Goal: Task Accomplishment & Management: Manage account settings

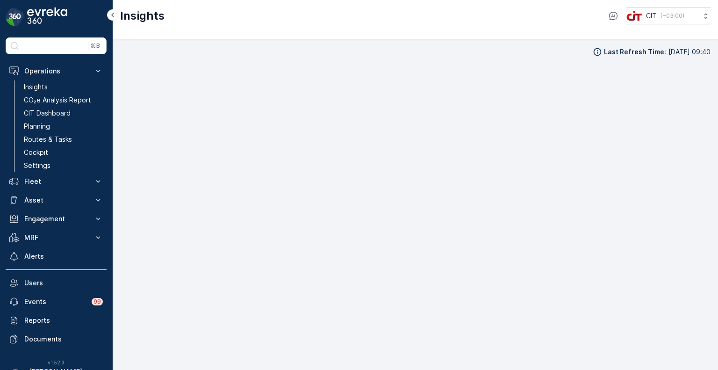
scroll to position [7, 0]
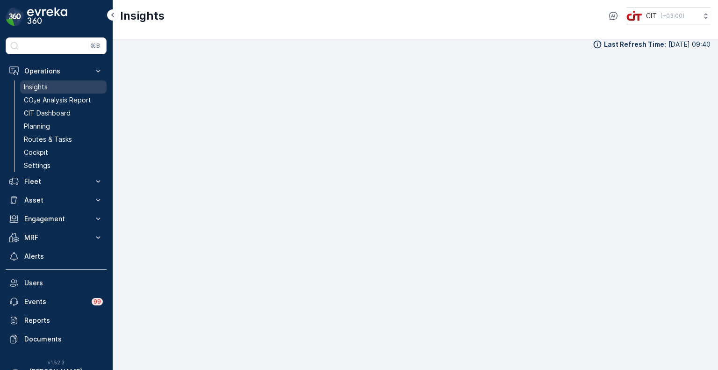
click at [34, 84] on p "Insights" at bounding box center [36, 86] width 24 height 9
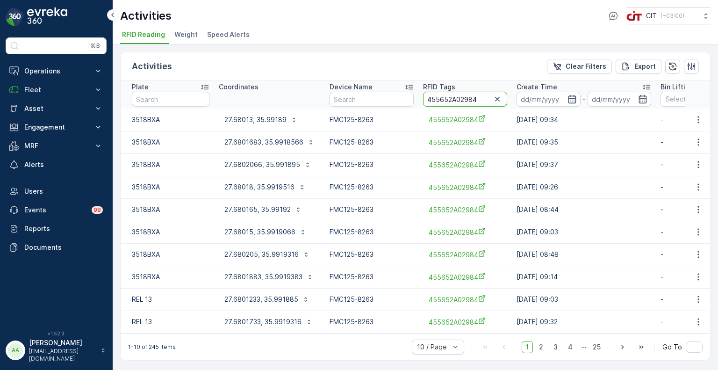
drag, startPoint x: 473, startPoint y: 100, endPoint x: 457, endPoint y: 100, distance: 15.9
click at [457, 100] on input "455652A02984" at bounding box center [465, 99] width 84 height 15
type input "455652A02949"
click at [286, 119] on p "27.6919816, 35.9834599" at bounding box center [263, 119] width 79 height 9
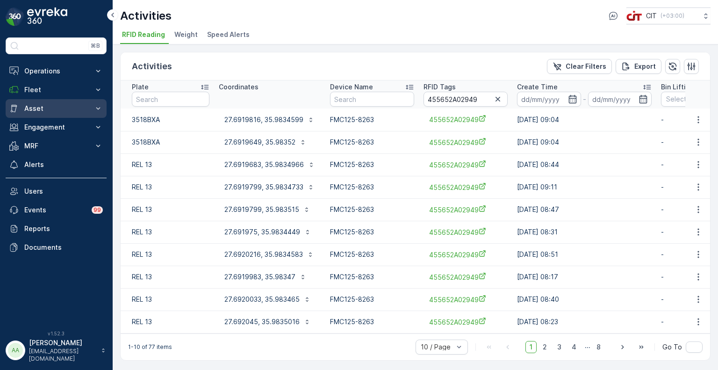
click at [33, 107] on p "Asset" at bounding box center [56, 108] width 64 height 9
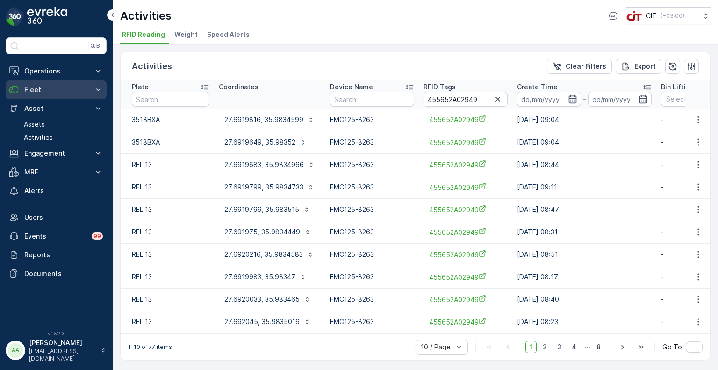
click at [40, 93] on p "Fleet" at bounding box center [56, 89] width 64 height 9
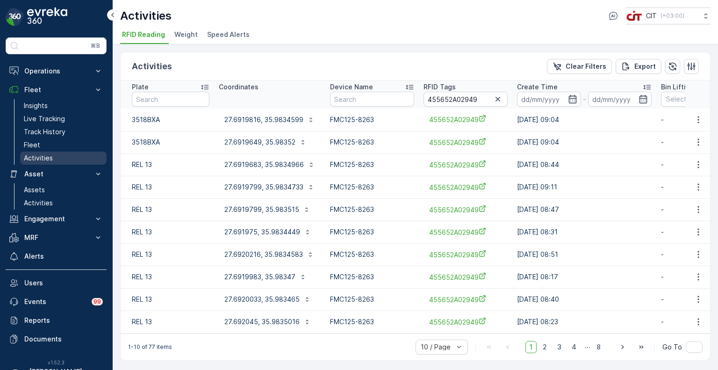
click at [38, 158] on p "Activities" at bounding box center [38, 157] width 29 height 9
drag, startPoint x: 478, startPoint y: 97, endPoint x: 461, endPoint y: 102, distance: 17.6
click at [461, 102] on input "455652A02949" at bounding box center [465, 99] width 84 height 15
drag, startPoint x: 479, startPoint y: 99, endPoint x: 458, endPoint y: 101, distance: 21.2
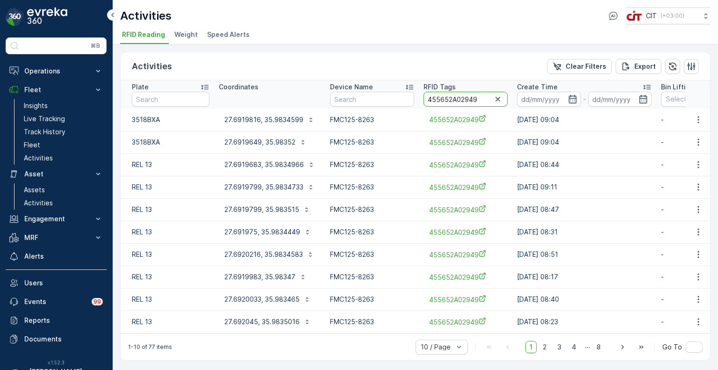
click at [458, 101] on input "455652A02949" at bounding box center [465, 99] width 84 height 15
type input "455652A01160"
click at [266, 122] on p "28.5111666, 35.0073216" at bounding box center [263, 119] width 78 height 9
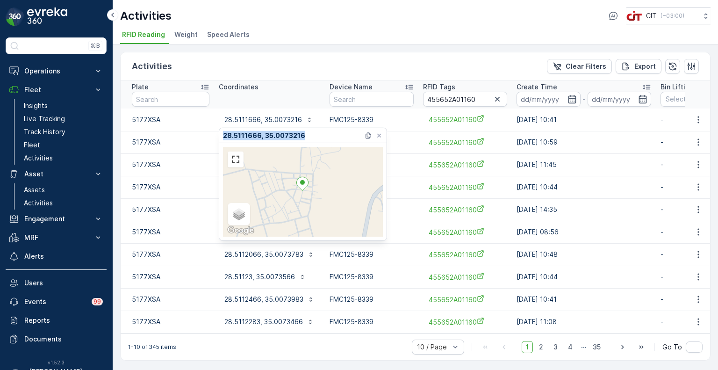
drag, startPoint x: 302, startPoint y: 136, endPoint x: 220, endPoint y: 138, distance: 81.8
click at [220, 138] on div "28.5111666, 35.0073216" at bounding box center [302, 135] width 167 height 15
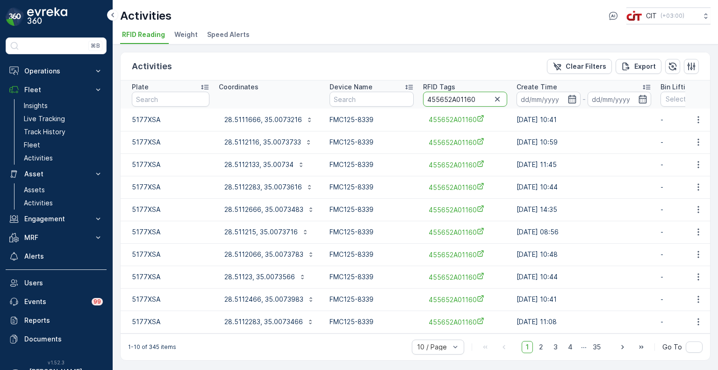
drag, startPoint x: 475, startPoint y: 97, endPoint x: 423, endPoint y: 97, distance: 52.3
click at [423, 97] on input "455652A01160" at bounding box center [465, 99] width 84 height 15
click at [473, 95] on input "455652A01160" at bounding box center [465, 99] width 84 height 15
drag, startPoint x: 477, startPoint y: 98, endPoint x: 458, endPoint y: 102, distance: 19.3
click at [458, 102] on input "455652A01160" at bounding box center [465, 99] width 84 height 15
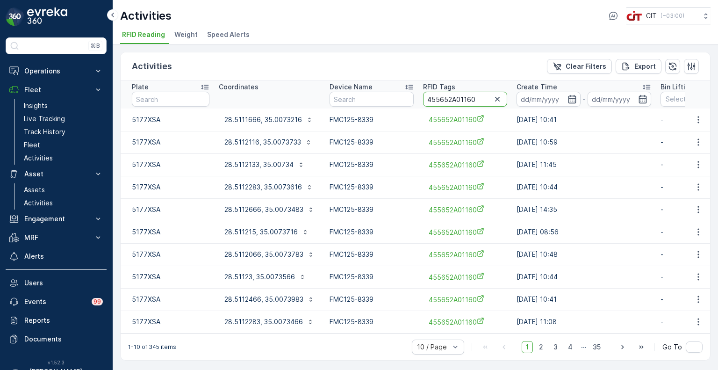
paste input "4898"
type input "455652A04898"
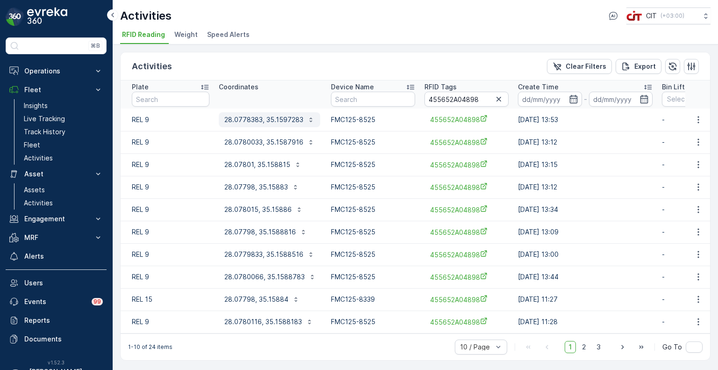
click at [253, 120] on p "28.0778383, 35.1597283" at bounding box center [263, 119] width 79 height 9
drag, startPoint x: 476, startPoint y: 99, endPoint x: 456, endPoint y: 101, distance: 19.8
click at [456, 101] on input "455652A04898" at bounding box center [466, 99] width 84 height 15
click at [253, 118] on p "28.0778383, 35.1597283" at bounding box center [263, 119] width 79 height 9
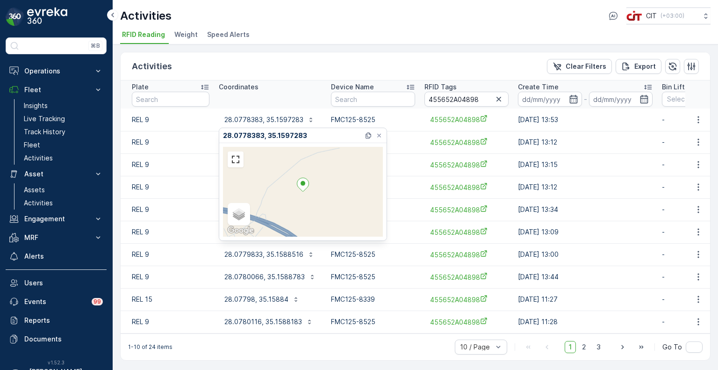
drag, startPoint x: 497, startPoint y: 99, endPoint x: 492, endPoint y: 100, distance: 5.0
click at [497, 99] on icon "button" at bounding box center [498, 98] width 9 height 9
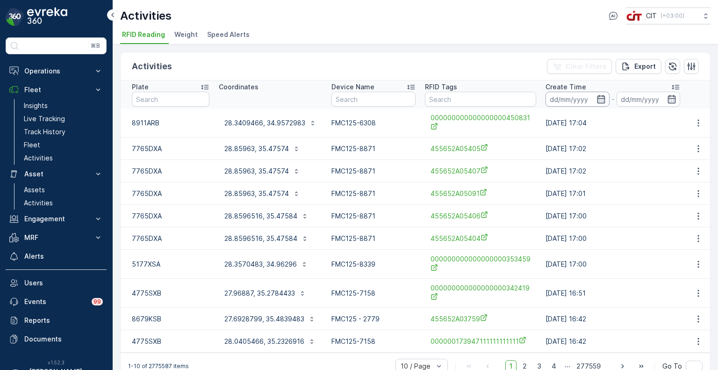
click at [569, 100] on input at bounding box center [577, 99] width 64 height 15
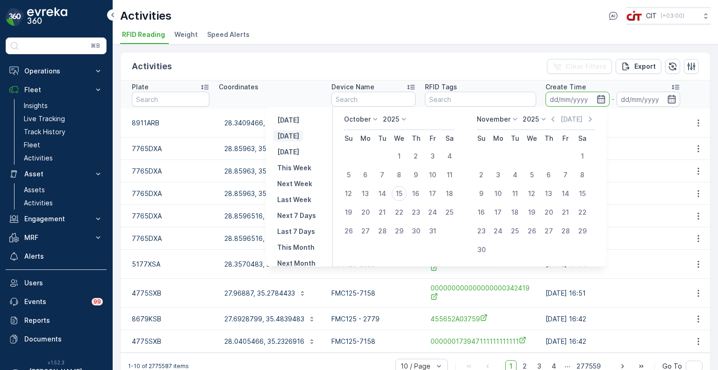
click at [293, 132] on p "Today" at bounding box center [288, 135] width 22 height 9
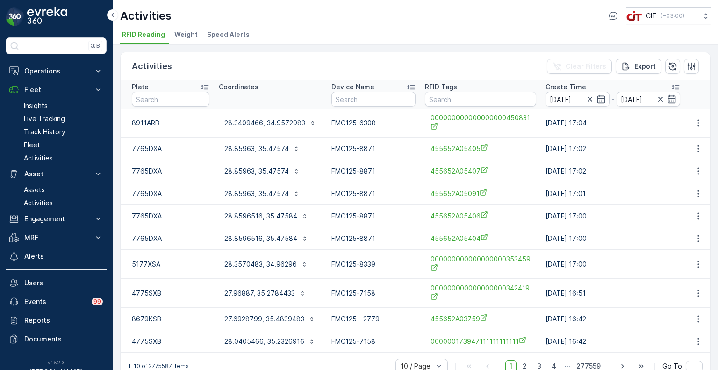
type input "15.10.2025"
click at [167, 97] on input "text" at bounding box center [171, 99] width 78 height 15
type input "8911"
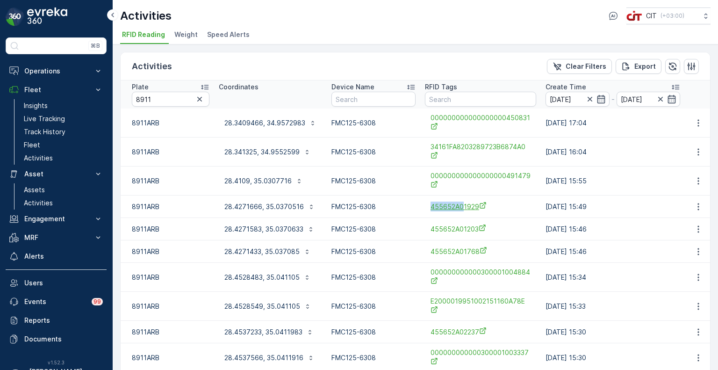
drag, startPoint x: 422, startPoint y: 210, endPoint x: 461, endPoint y: 207, distance: 39.4
click at [461, 207] on td "455652A01929" at bounding box center [480, 206] width 121 height 22
copy span "455652A0"
click at [430, 100] on input "text" at bounding box center [480, 99] width 111 height 15
paste input "455652A0"
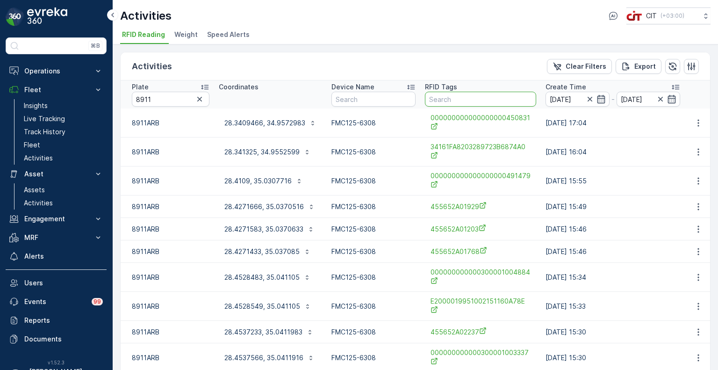
type input "455652A0"
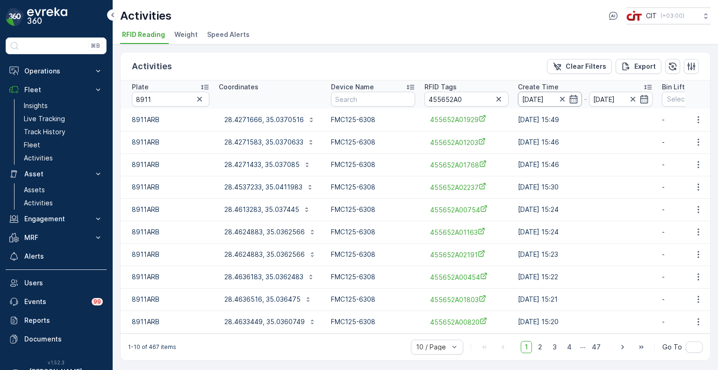
click at [541, 101] on input "15.10.2025" at bounding box center [550, 99] width 64 height 15
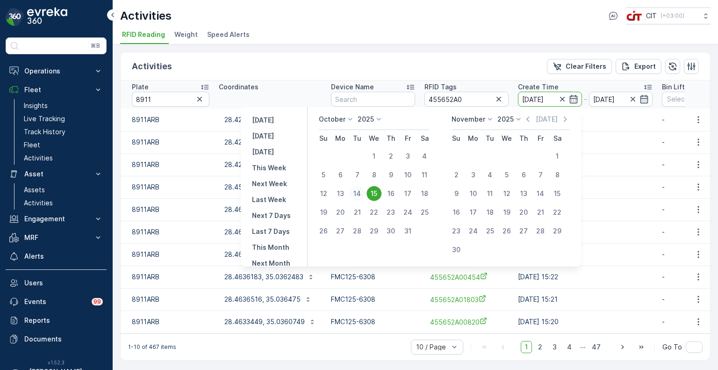
click at [361, 194] on div "14" at bounding box center [357, 193] width 15 height 15
type input "14.10.2025"
click at [361, 194] on div "14" at bounding box center [357, 193] width 15 height 15
type input "14.10.2025"
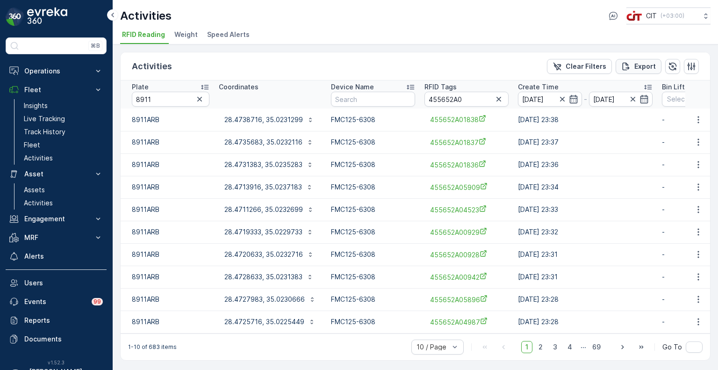
click at [638, 65] on p "Export" at bounding box center [644, 66] width 21 height 9
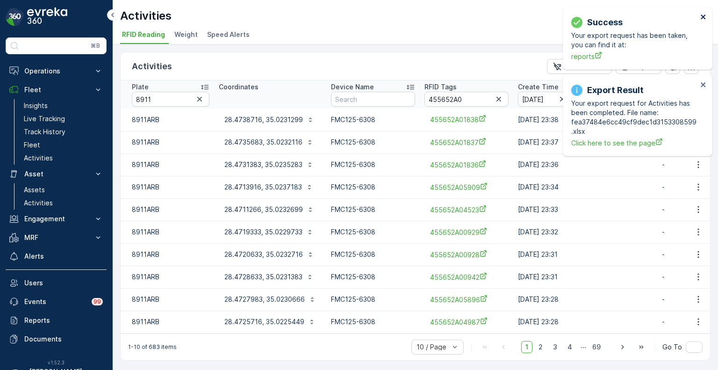
click at [701, 15] on icon "close" at bounding box center [703, 16] width 5 height 5
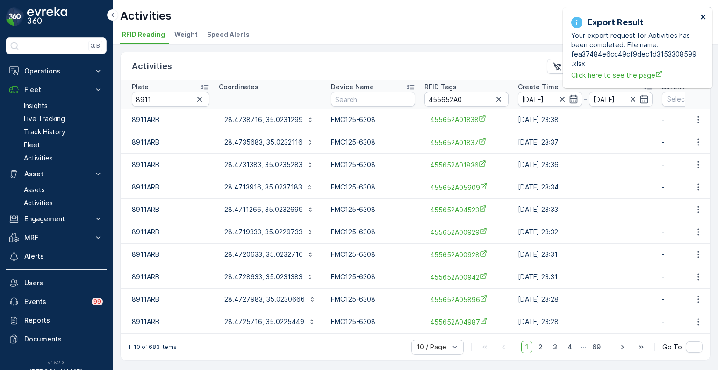
click at [702, 15] on icon "close" at bounding box center [703, 16] width 7 height 7
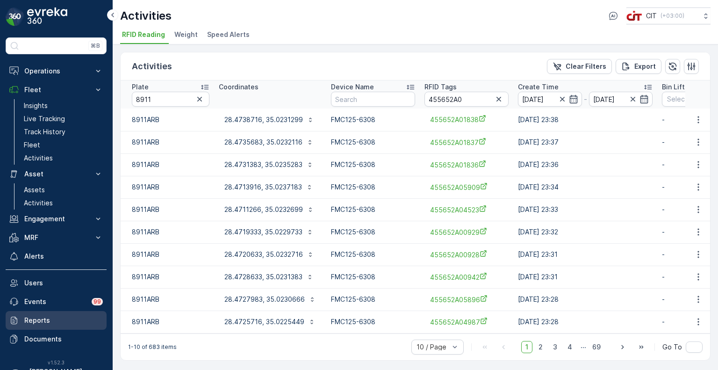
click at [43, 318] on p "Reports" at bounding box center [63, 319] width 79 height 9
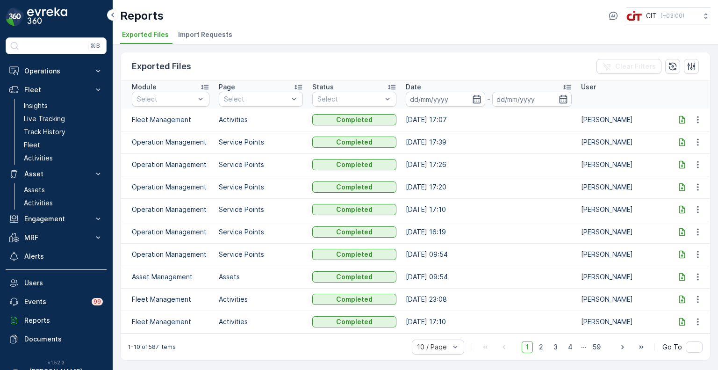
click at [685, 120] on icon at bounding box center [681, 119] width 9 height 9
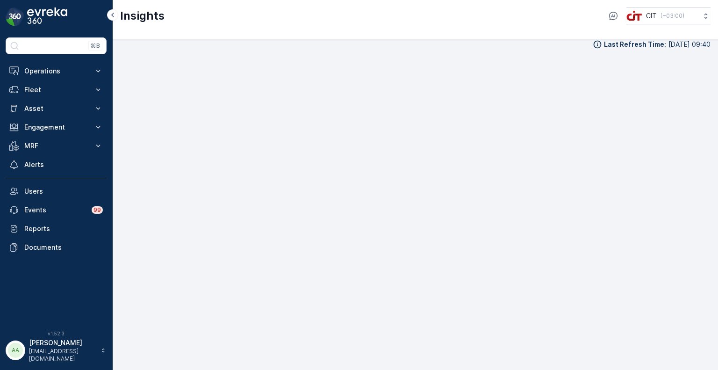
scroll to position [9, 0]
click at [31, 75] on p "Operations" at bounding box center [56, 70] width 64 height 9
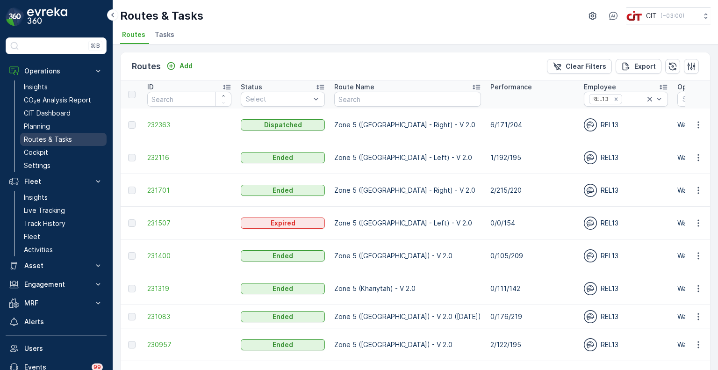
drag, startPoint x: 47, startPoint y: 128, endPoint x: 52, endPoint y: 133, distance: 7.3
click at [47, 128] on p "Planning" at bounding box center [37, 126] width 26 height 9
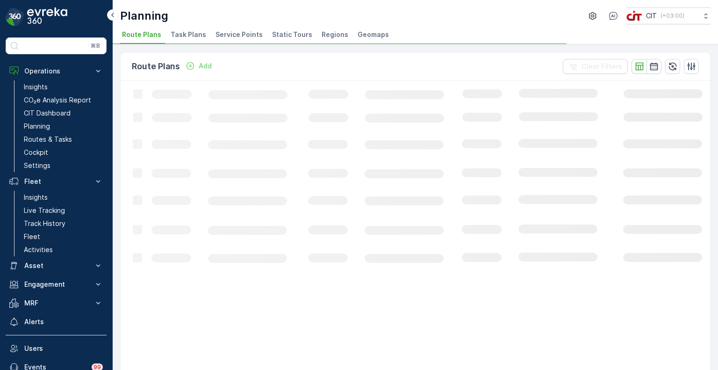
click at [239, 33] on span "Service Points" at bounding box center [238, 34] width 47 height 9
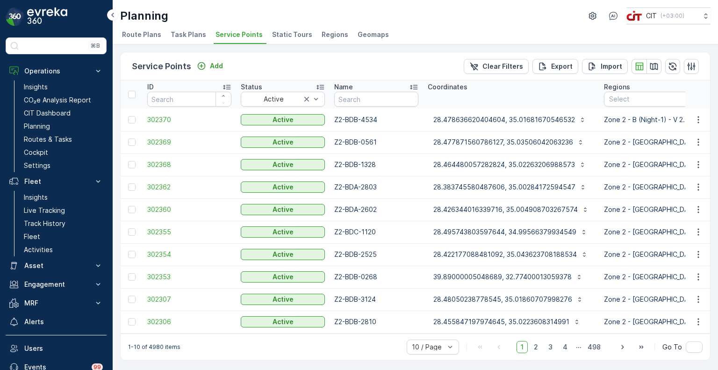
click at [350, 104] on input "text" at bounding box center [376, 99] width 84 height 15
paste input "Z2-BDC-1154"
type input "Z2-BDC-1154"
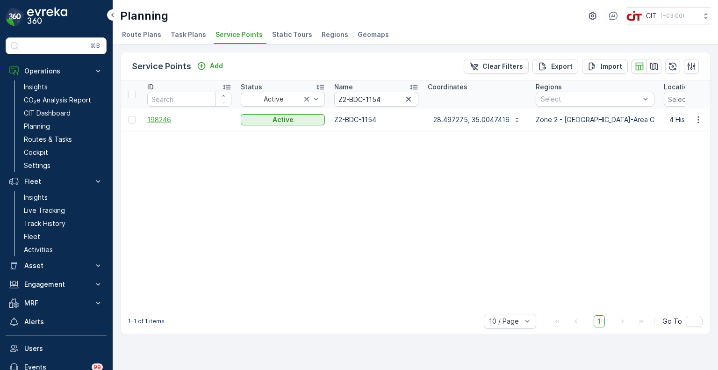
click at [156, 121] on span "198246" at bounding box center [189, 119] width 84 height 9
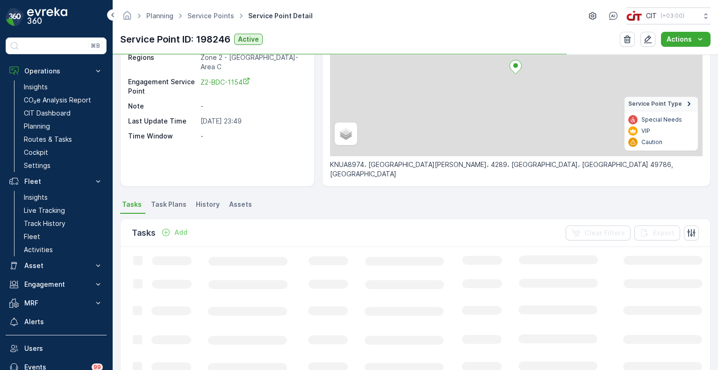
scroll to position [140, 0]
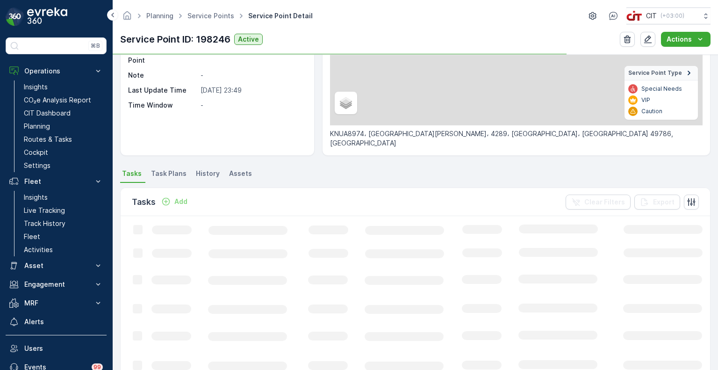
click at [236, 178] on li "Assets" at bounding box center [241, 175] width 29 height 16
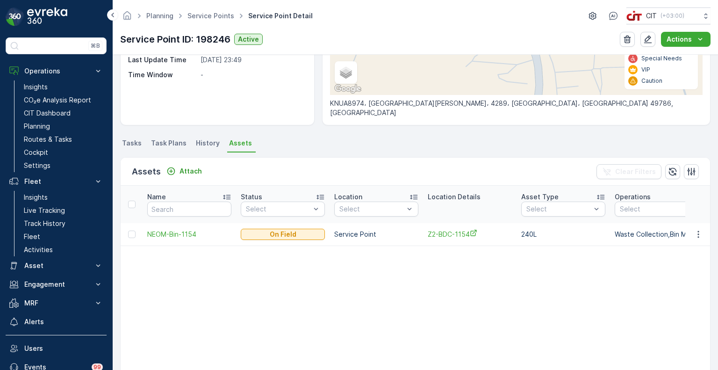
scroll to position [187, 0]
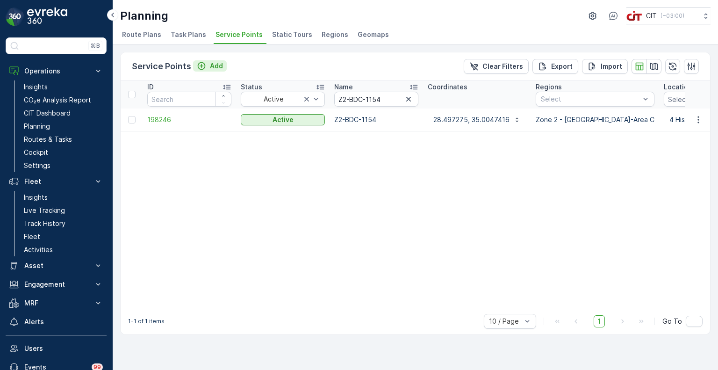
click at [210, 66] on p "Add" at bounding box center [216, 65] width 13 height 9
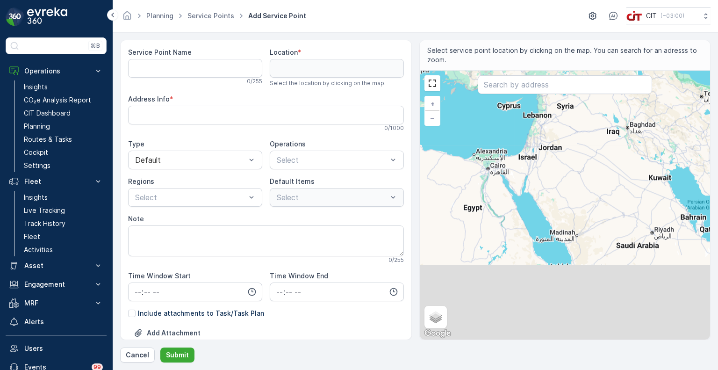
drag, startPoint x: 585, startPoint y: 259, endPoint x: 542, endPoint y: 173, distance: 96.8
click at [542, 173] on div "+ − Satellite Roadmap Terrain Hybrid Leaflet Keyboard shortcuts Map Data Map da…" at bounding box center [565, 205] width 291 height 269
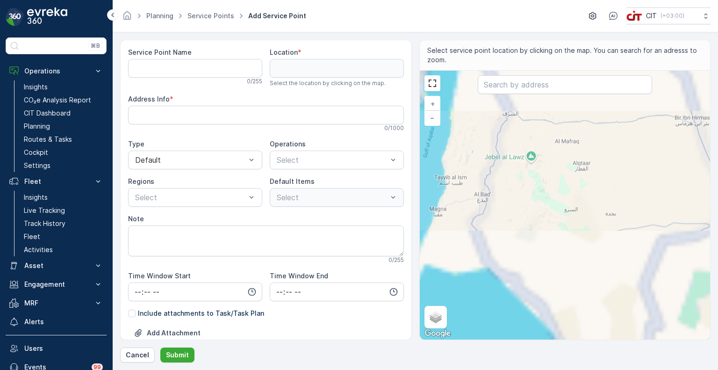
drag, startPoint x: 507, startPoint y: 207, endPoint x: 496, endPoint y: 162, distance: 46.2
click at [496, 162] on div "+ − Satellite Roadmap Terrain Hybrid Leaflet Keyboard shortcuts Map Data Map da…" at bounding box center [565, 205] width 291 height 269
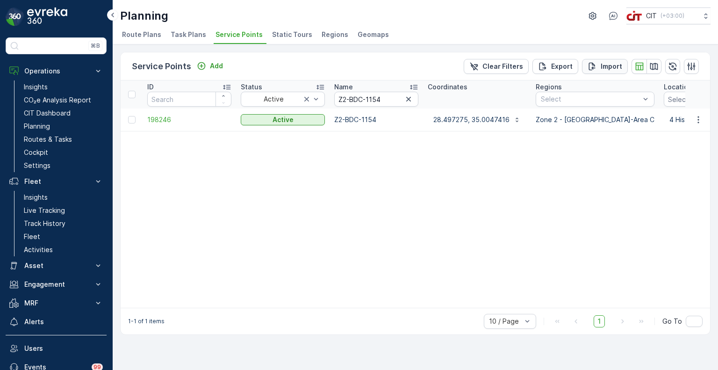
click at [597, 68] on icon "Import" at bounding box center [591, 66] width 9 height 9
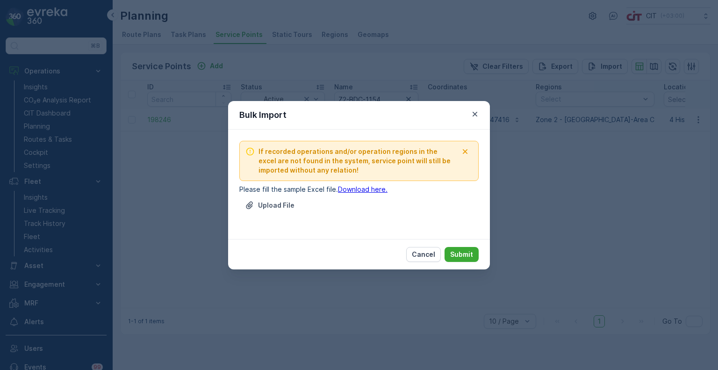
click at [340, 190] on link "Download here." at bounding box center [363, 189] width 50 height 8
click at [426, 253] on p "Cancel" at bounding box center [423, 254] width 23 height 9
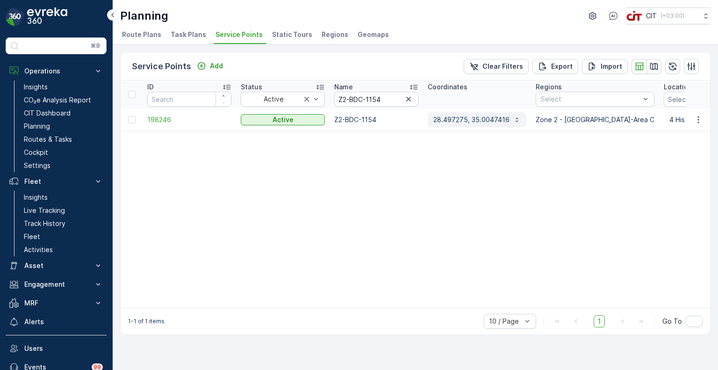
click at [454, 119] on p "28.497275, 35.0047416" at bounding box center [471, 119] width 76 height 9
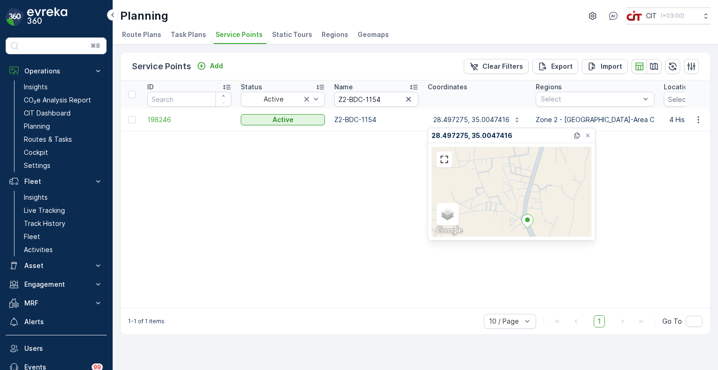
drag, startPoint x: 513, startPoint y: 200, endPoint x: 529, endPoint y: 236, distance: 39.8
click at [529, 236] on div "Satellite Roadmap Terrain Hybrid Leaflet Keyboard shortcuts Map Data Map data ©…" at bounding box center [511, 191] width 167 height 97
drag, startPoint x: 556, startPoint y: 202, endPoint x: 544, endPoint y: 185, distance: 21.3
click at [544, 185] on div "Satellite Roadmap Terrain Hybrid Leaflet Keyboard shortcuts Map Data Map data ©…" at bounding box center [511, 192] width 160 height 90
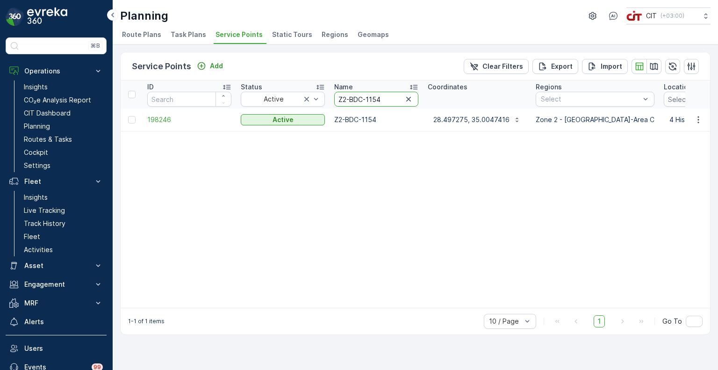
drag, startPoint x: 382, startPoint y: 97, endPoint x: 333, endPoint y: 98, distance: 49.5
click at [333, 98] on th "Name Z2-BDC-1154" at bounding box center [375, 94] width 93 height 28
paste input "4898"
type input "4898"
click at [464, 120] on p "28.0781316, 35.1588733" at bounding box center [472, 119] width 78 height 9
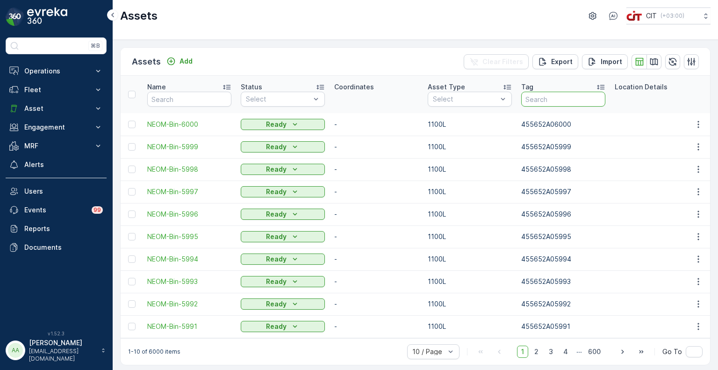
click at [557, 101] on input "text" at bounding box center [563, 99] width 84 height 15
paste input "455652A01160"
type input "455652A01160"
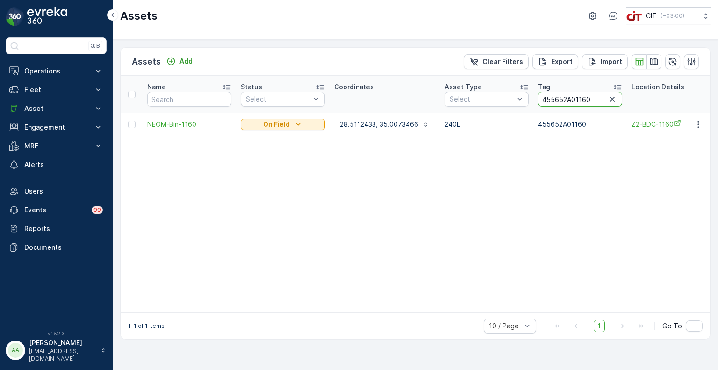
drag, startPoint x: 596, startPoint y: 100, endPoint x: 574, endPoint y: 104, distance: 22.9
click at [574, 104] on input "455652A01160" at bounding box center [580, 99] width 84 height 15
paste input "4898"
type input "455652A04898"
click at [375, 125] on p "28.0781316, 35.1588733" at bounding box center [379, 124] width 78 height 9
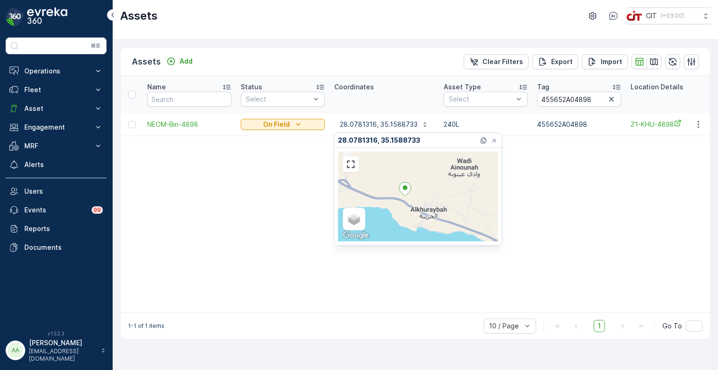
drag, startPoint x: 436, startPoint y: 215, endPoint x: 415, endPoint y: 202, distance: 25.8
click at [415, 202] on div "Satellite Roadmap Terrain Hybrid Leaflet Keyboard shortcuts Map Data Map data ©…" at bounding box center [418, 196] width 160 height 90
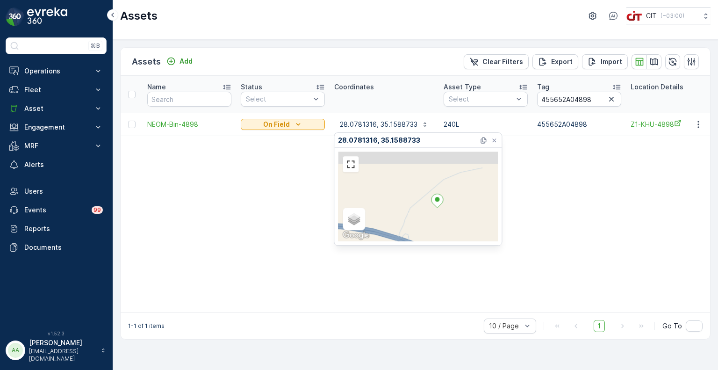
drag, startPoint x: 415, startPoint y: 186, endPoint x: 433, endPoint y: 218, distance: 36.0
click at [433, 218] on div "Satellite Roadmap Terrain Hybrid Leaflet Keyboard shortcuts Map Data Map data ©…" at bounding box center [418, 196] width 160 height 90
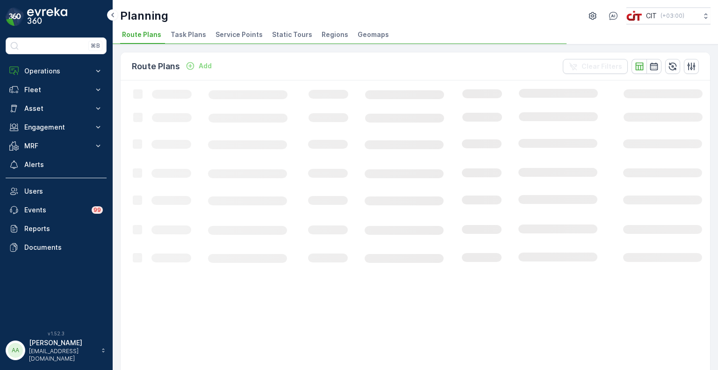
click at [292, 36] on span "Static Tours" at bounding box center [292, 34] width 40 height 9
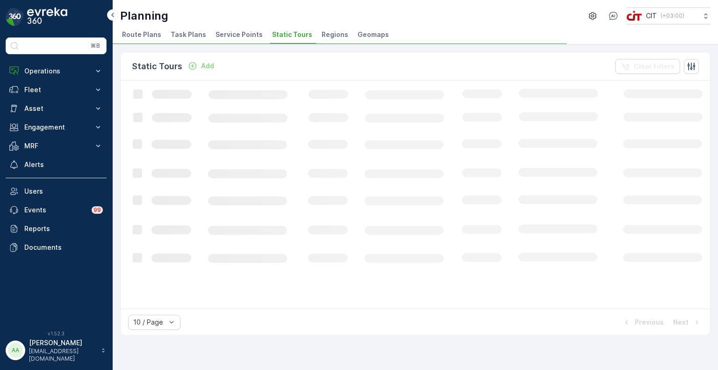
click at [323, 33] on span "Regions" at bounding box center [335, 34] width 27 height 9
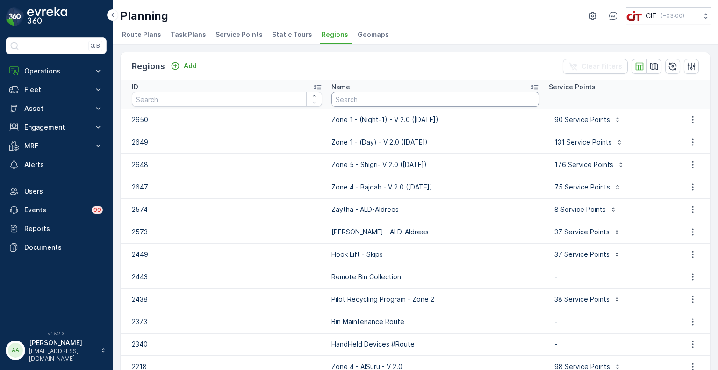
click at [368, 100] on input "text" at bounding box center [435, 99] width 208 height 15
type input "zone 1"
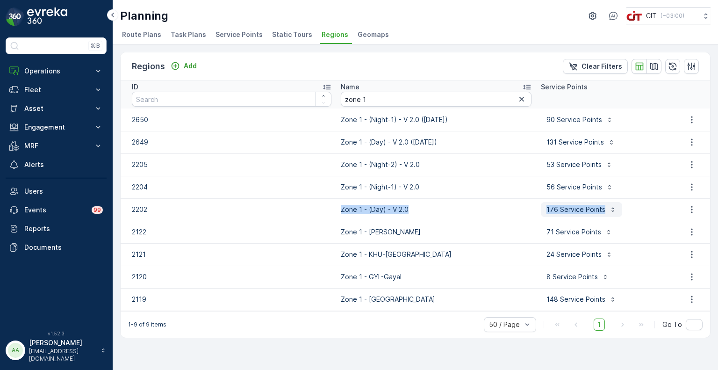
drag, startPoint x: 313, startPoint y: 200, endPoint x: 606, endPoint y: 209, distance: 292.7
click at [606, 209] on tr "2202 Zone 1 - (Day) - V 2.0 176 Service Points" at bounding box center [415, 209] width 589 height 22
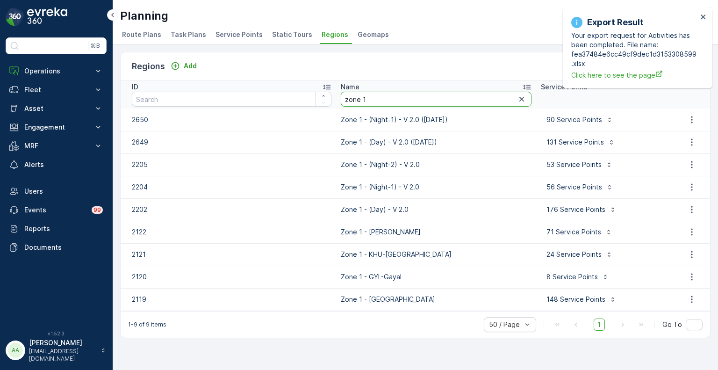
type input "Zone 3 (Haqal & Jadeed) - V 2.0"
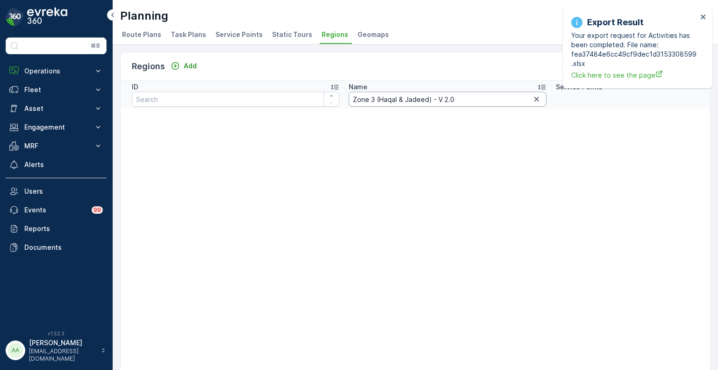
click at [368, 98] on input "Zone 3 (Haqal & Jadeed) - V 2.0" at bounding box center [448, 99] width 198 height 15
type input "Zone 3 - (Haqal & Jadeed) - V 2.0"
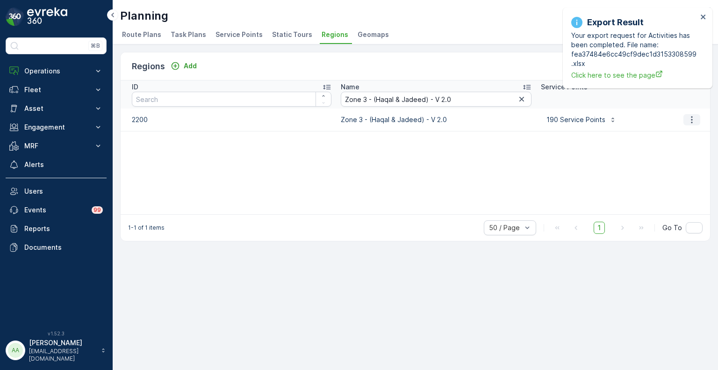
click at [689, 118] on icon "button" at bounding box center [691, 119] width 9 height 9
click at [672, 134] on span "Edit Region" at bounding box center [687, 132] width 36 height 9
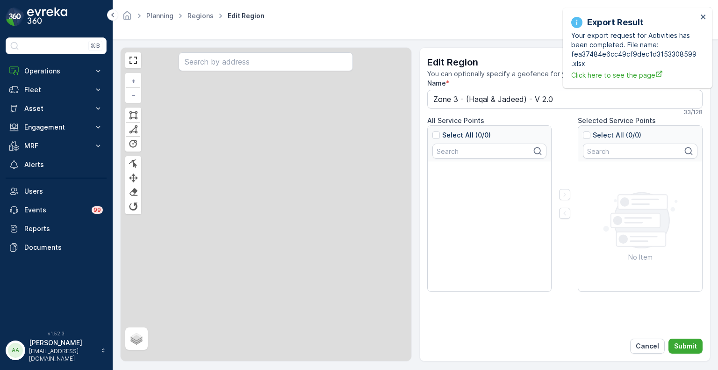
type input "Zone 3 - (Haqal & Jadeed) - V 2.0"
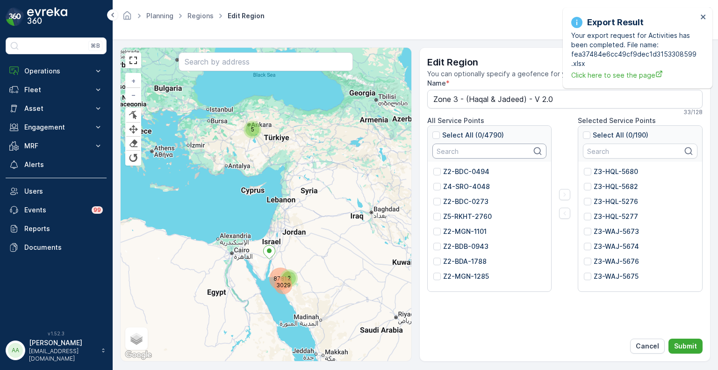
click at [478, 151] on input "text" at bounding box center [489, 150] width 114 height 15
paste input "Z3-ZYT-5417"
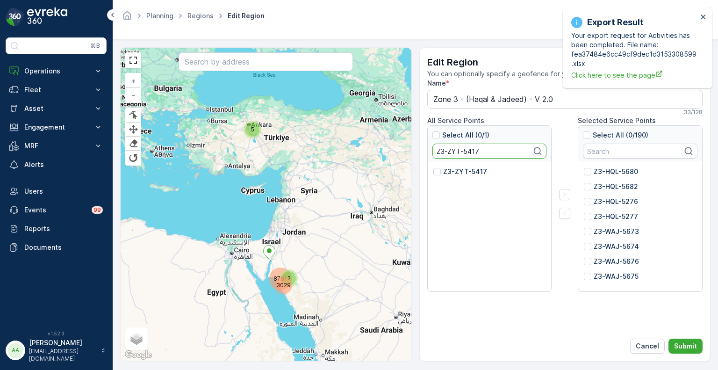
click at [451, 172] on p "Z3-ZYT-5417" at bounding box center [465, 171] width 44 height 9
click at [433, 167] on input "Z3-ZYT-5417" at bounding box center [433, 167] width 0 height 0
drag, startPoint x: 486, startPoint y: 151, endPoint x: 431, endPoint y: 149, distance: 55.2
click at [431, 149] on div "Select All (1/1) Z3-ZYT-5417" at bounding box center [490, 144] width 124 height 36
paste input "02"
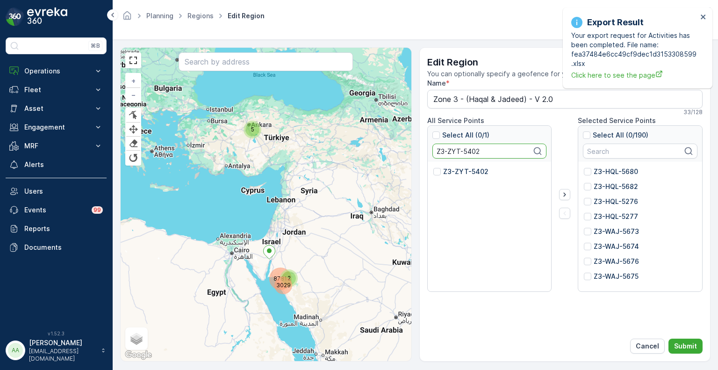
click at [458, 168] on p "Z3-ZYT-5402" at bounding box center [465, 171] width 45 height 9
click at [433, 167] on input "Z3-ZYT-5402" at bounding box center [433, 167] width 0 height 0
drag, startPoint x: 497, startPoint y: 154, endPoint x: 419, endPoint y: 145, distance: 78.5
click at [419, 145] on div "Edit Region You can optionally specify a geofence for your region. Name * Zone …" at bounding box center [565, 204] width 292 height 314
paste input "HQL-5691"
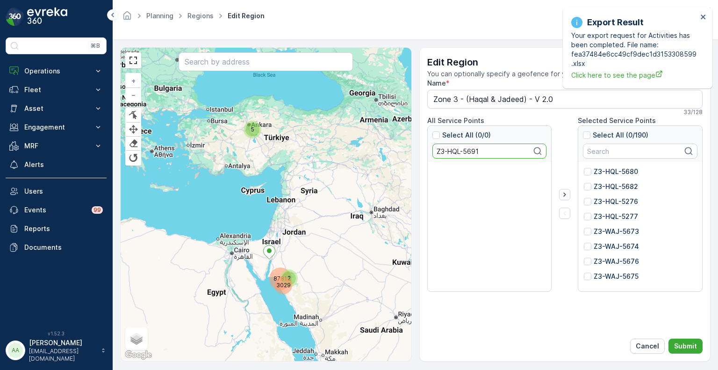
drag, startPoint x: 463, startPoint y: 150, endPoint x: 426, endPoint y: 150, distance: 36.5
click at [427, 150] on div "Select All (0/0) Z3-HQL-5691" at bounding box center [489, 208] width 125 height 166
type input "5691"
click at [604, 148] on input "text" at bounding box center [640, 150] width 114 height 15
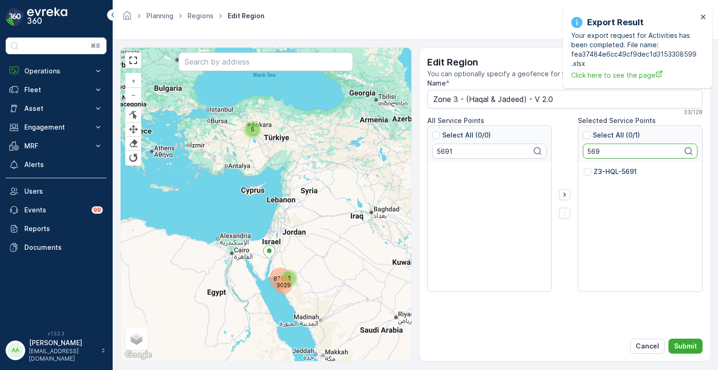
type input "569"
drag, startPoint x: 479, startPoint y: 153, endPoint x: 412, endPoint y: 151, distance: 66.4
click at [412, 151] on div "8781 5 3029 2 + − Finish Finish Finish Finish Satellite Roadmap Terrain Hybrid …" at bounding box center [415, 204] width 590 height 314
paste input "Z3-HQL-5685"
type input "Z3-HQL-5685"
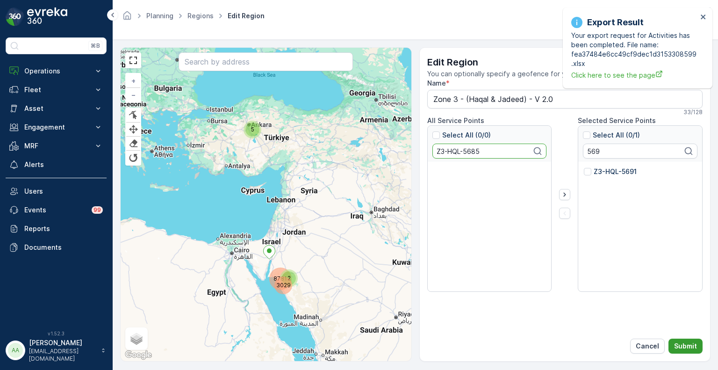
click at [680, 345] on p "Submit" at bounding box center [685, 345] width 23 height 9
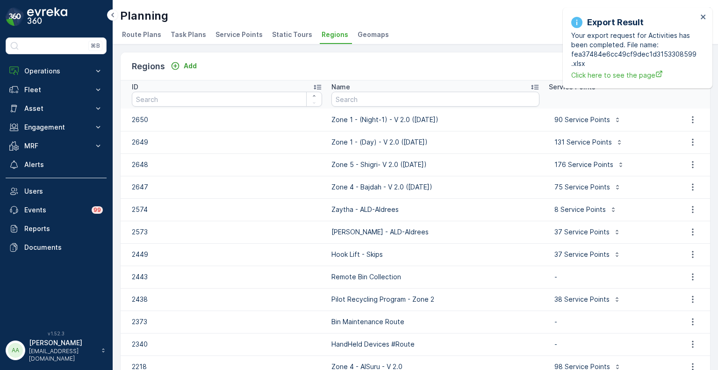
click at [384, 102] on input "text" at bounding box center [435, 99] width 208 height 15
paste input "Zone 3 (Haqal & Jadeed) - V 2.0"
type input "Zone 3 (Haqal & Jadeed) - V 2.0"
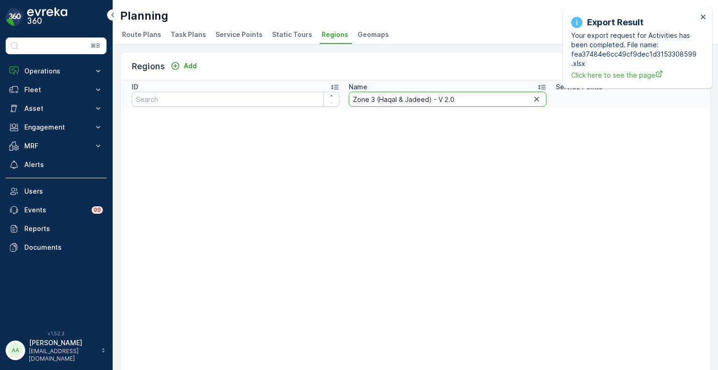
click at [368, 101] on input "Zone 3 (Haqal & Jadeed) - V 2.0" at bounding box center [448, 99] width 198 height 15
type input "Zone 3 - (Haqal & Jadeed) - V 2.0"
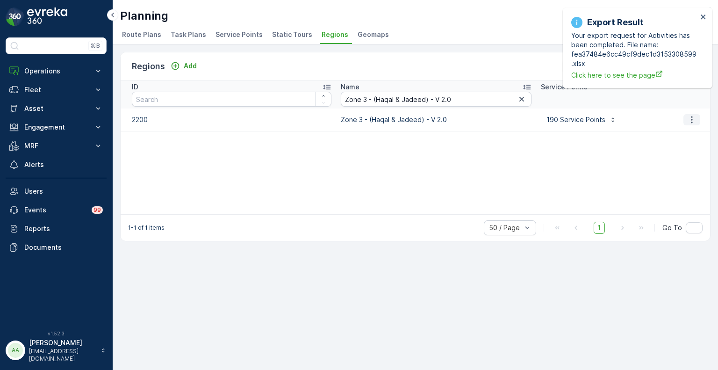
click at [688, 120] on icon "button" at bounding box center [691, 119] width 9 height 9
click at [680, 133] on span "Edit Region" at bounding box center [687, 132] width 36 height 9
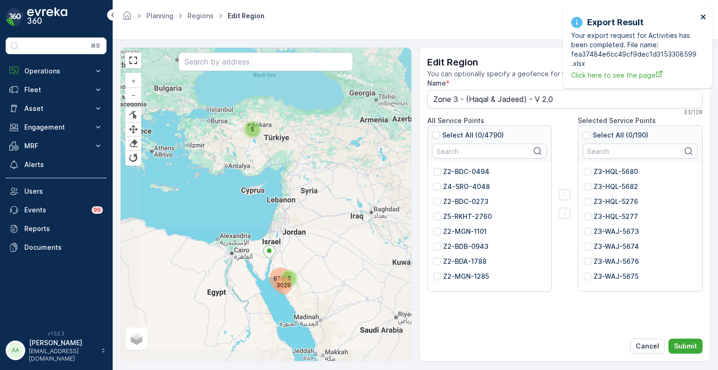
click at [700, 16] on icon "close" at bounding box center [703, 16] width 7 height 7
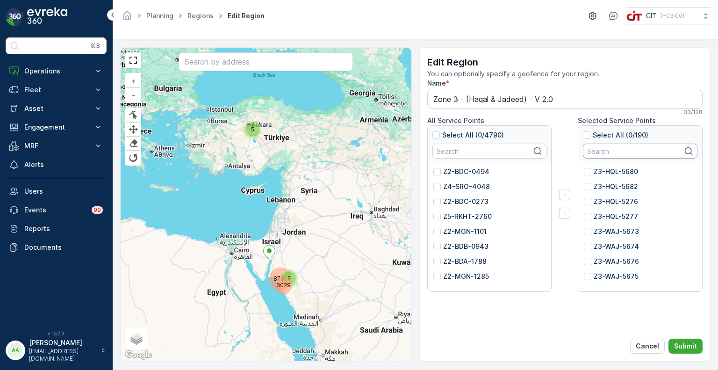
click at [625, 148] on input "text" at bounding box center [640, 150] width 114 height 15
paste input "Z3-ALG-4440"
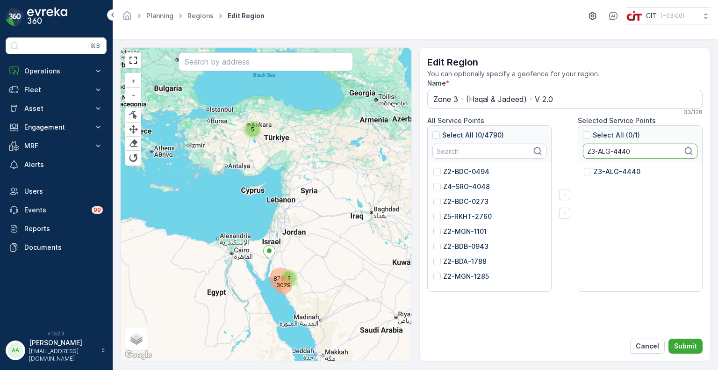
click at [592, 175] on div "Z3-ALG-4440" at bounding box center [612, 171] width 57 height 9
click at [584, 167] on input "Z3-ALG-4440" at bounding box center [584, 167] width 0 height 0
drag, startPoint x: 642, startPoint y: 146, endPoint x: 555, endPoint y: 152, distance: 87.6
click at [555, 152] on div "All Service Points Select All (0/4790) Z2-BDC-0494 Z4-SRO-4048 Z2-BDC-0273 Z5-R…" at bounding box center [565, 204] width 276 height 176
paste input "37"
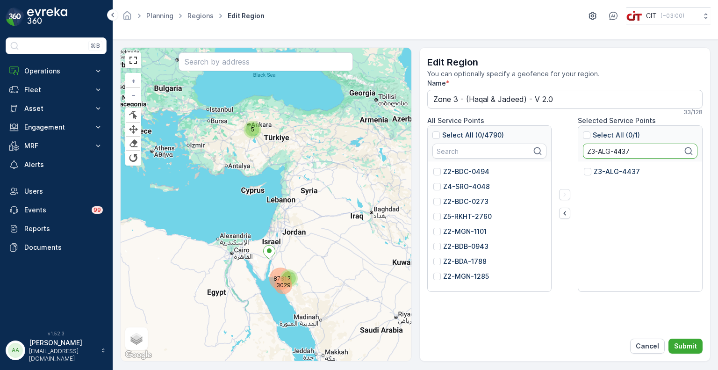
click at [609, 168] on p "Z3-ALG-4437" at bounding box center [617, 171] width 46 height 9
click at [584, 167] on input "Z3-ALG-4437" at bounding box center [584, 167] width 0 height 0
drag, startPoint x: 639, startPoint y: 151, endPoint x: 581, endPoint y: 149, distance: 58.0
click at [581, 149] on div "Select All (1/1) Z3-ALG-4437" at bounding box center [640, 144] width 124 height 36
paste input "19"
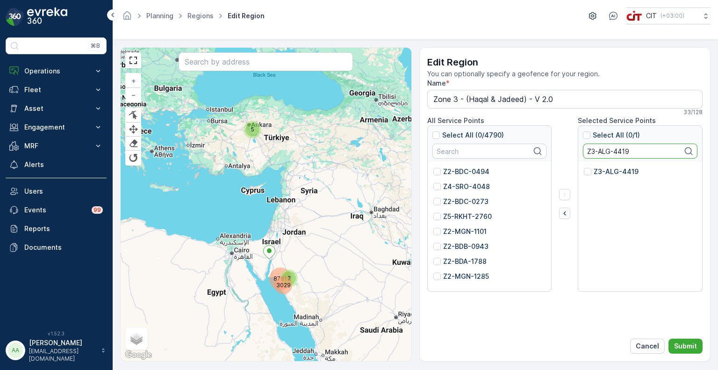
click at [590, 175] on div "Z3-ALG-4419" at bounding box center [611, 171] width 55 height 9
click at [584, 167] on input "Z3-ALG-4419" at bounding box center [584, 167] width 0 height 0
drag, startPoint x: 620, startPoint y: 148, endPoint x: 585, endPoint y: 149, distance: 35.5
click at [585, 149] on input "Z3-ALG-4419" at bounding box center [640, 150] width 114 height 15
paste input "0776"
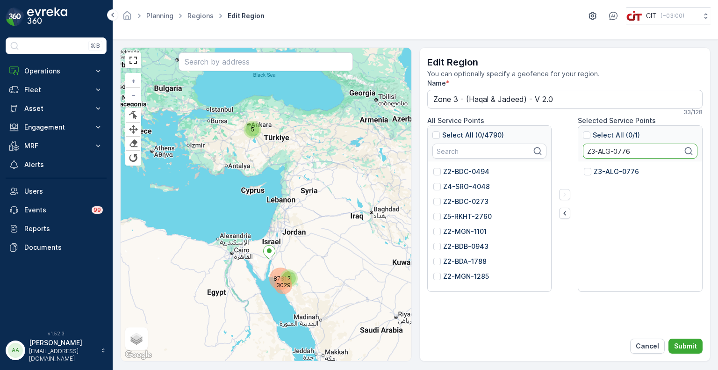
click at [601, 170] on p "Z3-ALG-0776" at bounding box center [616, 171] width 45 height 9
click at [584, 167] on input "Z3-ALG-0776" at bounding box center [584, 167] width 0 height 0
drag, startPoint x: 614, startPoint y: 145, endPoint x: 579, endPoint y: 145, distance: 35.0
click at [579, 145] on div "Select All (1/1) Z3-ALG-0776" at bounding box center [640, 144] width 124 height 36
paste input "4101"
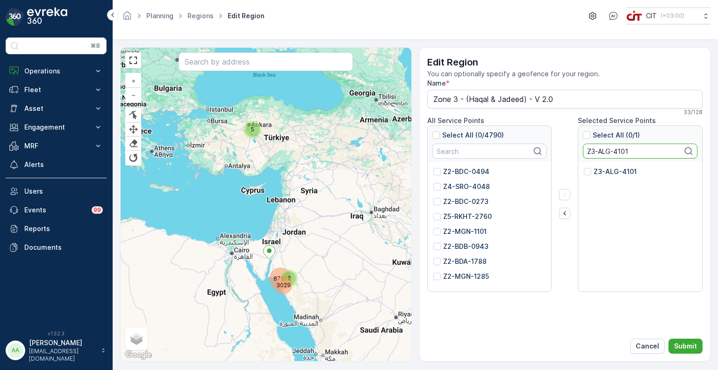
click at [603, 172] on p "Z3-ALG-4101" at bounding box center [615, 171] width 43 height 9
click at [584, 167] on input "Z3-ALG-4101" at bounding box center [584, 167] width 0 height 0
drag, startPoint x: 626, startPoint y: 149, endPoint x: 579, endPoint y: 146, distance: 46.4
click at [579, 146] on div "Select All (1/1) Z3-ALG-4101" at bounding box center [640, 144] width 124 height 36
paste input "430"
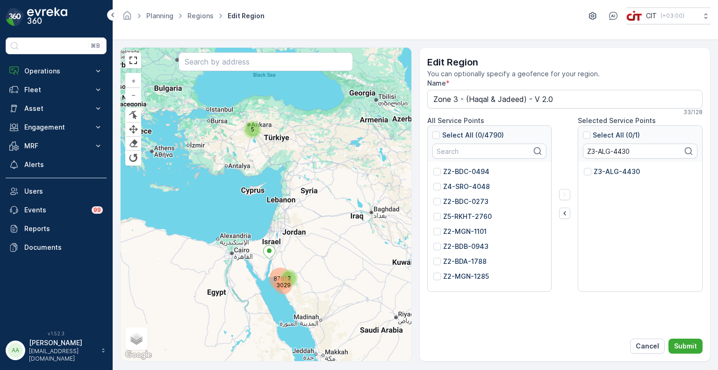
click at [600, 175] on p "Z3-ALG-4430" at bounding box center [617, 171] width 46 height 9
click at [584, 167] on input "Z3-ALG-4430" at bounding box center [584, 167] width 0 height 0
drag, startPoint x: 635, startPoint y: 150, endPoint x: 582, endPoint y: 149, distance: 53.3
click at [582, 149] on div "Select All (1/1) Z3-ALG-4430" at bounding box center [640, 144] width 124 height 36
paste input "24"
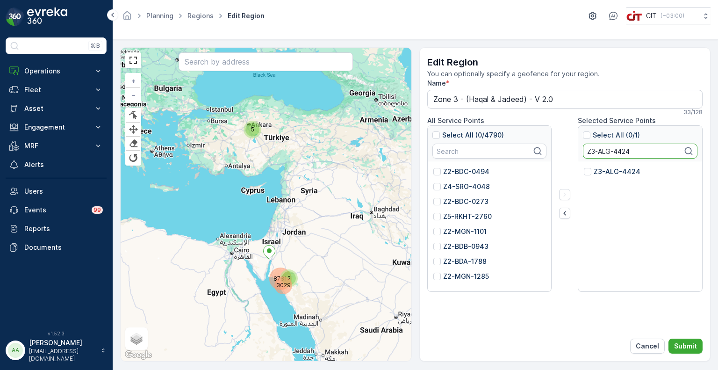
click at [598, 169] on p "Z3-ALG-4424" at bounding box center [617, 171] width 47 height 9
click at [584, 167] on input "Z3-ALG-4424" at bounding box center [584, 167] width 0 height 0
drag, startPoint x: 628, startPoint y: 150, endPoint x: 570, endPoint y: 150, distance: 57.9
click at [570, 150] on div "All Service Points Select All (0/4790) Z2-BDC-0494 Z4-SRO-4048 Z2-BDC-0273 Z5-R…" at bounding box center [565, 204] width 276 height 176
paste input "4"
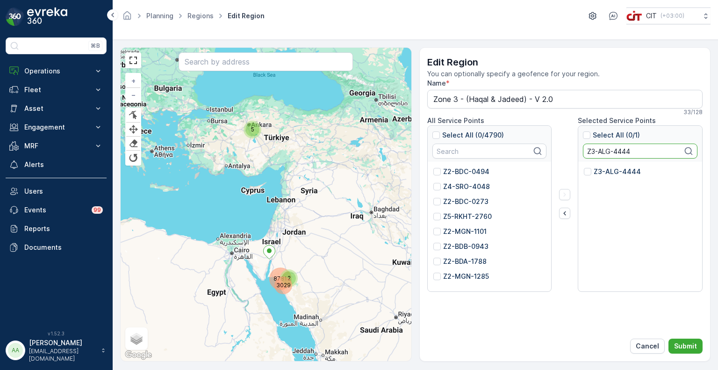
click at [615, 170] on p "Z3-ALG-4444" at bounding box center [617, 171] width 47 height 9
click at [584, 167] on input "Z3-ALG-4444" at bounding box center [584, 167] width 0 height 0
drag, startPoint x: 641, startPoint y: 152, endPoint x: 581, endPoint y: 150, distance: 60.3
click at [581, 150] on div "Select All (1/1) Z3-ALG-4444" at bounding box center [640, 144] width 124 height 36
paste input "17"
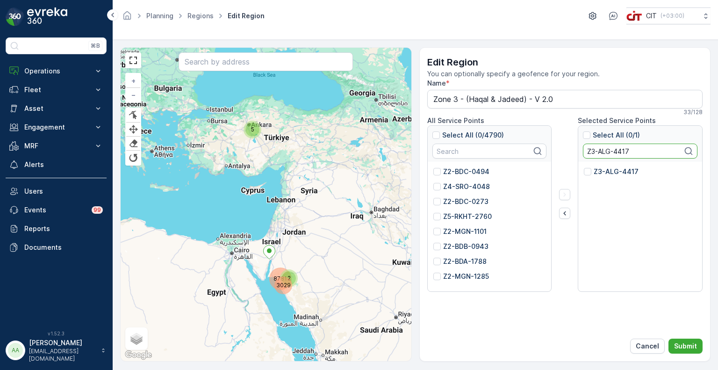
click at [593, 169] on div "Z3-ALG-4417" at bounding box center [611, 171] width 55 height 9
click at [584, 167] on input "Z3-ALG-4417" at bounding box center [584, 167] width 0 height 0
drag, startPoint x: 637, startPoint y: 153, endPoint x: 587, endPoint y: 152, distance: 50.5
click at [587, 152] on input "Z3-ALG-4417" at bounding box center [640, 150] width 114 height 15
paste input "42"
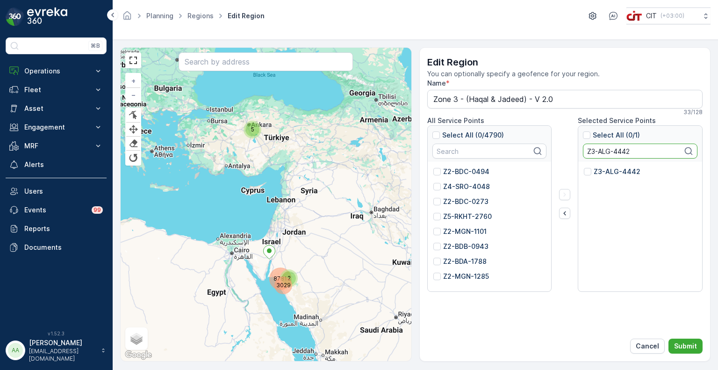
click at [603, 175] on p "Z3-ALG-4442" at bounding box center [617, 171] width 47 height 9
click at [584, 167] on input "Z3-ALG-4442" at bounding box center [584, 167] width 0 height 0
drag, startPoint x: 645, startPoint y: 148, endPoint x: 577, endPoint y: 149, distance: 68.2
click at [577, 149] on div "All Service Points Select All (0/4790) Z2-BDC-0494 Z4-SRO-4048 Z2-BDC-0273 Z5-R…" at bounding box center [565, 204] width 276 height 176
paste input "28"
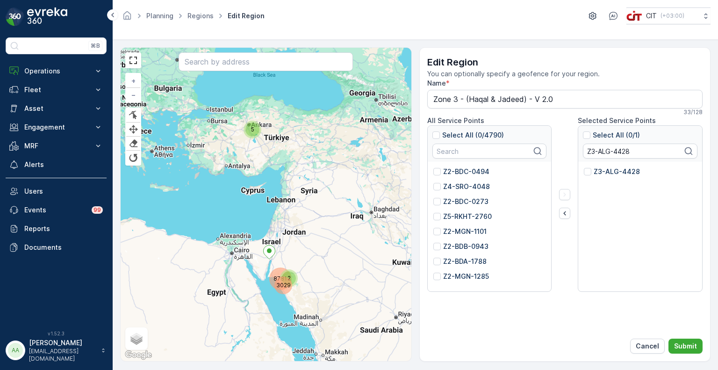
click at [594, 170] on p "Z3-ALG-4428" at bounding box center [617, 171] width 46 height 9
click at [584, 167] on input "Z3-ALG-4428" at bounding box center [584, 167] width 0 height 0
drag, startPoint x: 638, startPoint y: 153, endPoint x: 570, endPoint y: 150, distance: 67.9
click at [570, 150] on div "All Service Points Select All (0/4790) Z2-BDC-0494 Z4-SRO-4048 Z2-BDC-0273 Z5-R…" at bounding box center [565, 204] width 276 height 176
paste input "5423"
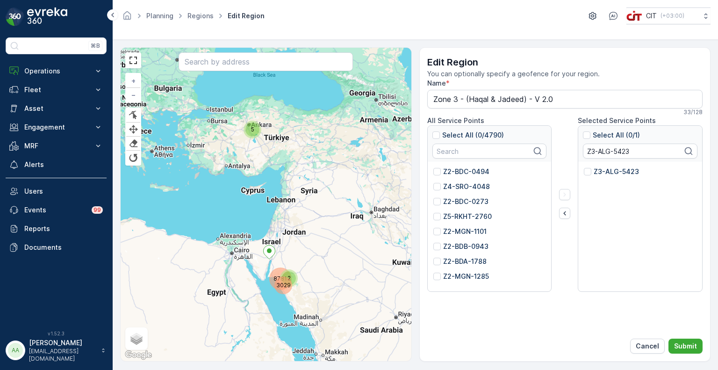
click at [615, 172] on p "Z3-ALG-5423" at bounding box center [616, 171] width 45 height 9
click at [584, 167] on input "Z3-ALG-5423" at bounding box center [584, 167] width 0 height 0
drag, startPoint x: 639, startPoint y: 152, endPoint x: 578, endPoint y: 150, distance: 61.7
click at [578, 150] on div "Select All (1/1) Z3-ALG-5423 Z3-ALG-5423" at bounding box center [640, 208] width 125 height 166
paste input "SHF-4836"
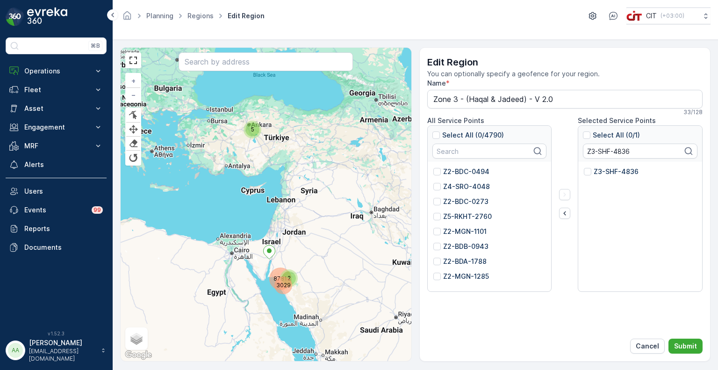
click at [596, 169] on p "Z3-SHF-4836" at bounding box center [616, 171] width 45 height 9
click at [584, 167] on input "Z3-SHF-4836" at bounding box center [584, 167] width 0 height 0
drag, startPoint x: 631, startPoint y: 149, endPoint x: 582, endPoint y: 149, distance: 49.5
click at [582, 149] on div "Select All (1/1) Z3-SHF-4836" at bounding box center [640, 144] width 124 height 36
paste input "ALG-5500"
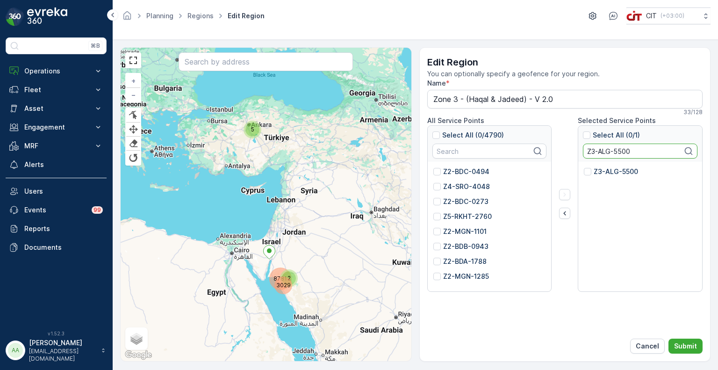
click at [603, 173] on p "Z3-ALG-5500" at bounding box center [616, 171] width 44 height 9
click at [584, 167] on input "Z3-ALG-5500" at bounding box center [584, 167] width 0 height 0
drag, startPoint x: 617, startPoint y: 150, endPoint x: 576, endPoint y: 147, distance: 41.2
click at [576, 147] on div "All Service Points Select All (0/4790) Z2-BDC-0494 Z4-SRO-4048 Z2-BDC-0273 Z5-R…" at bounding box center [565, 204] width 276 height 176
paste input "4152"
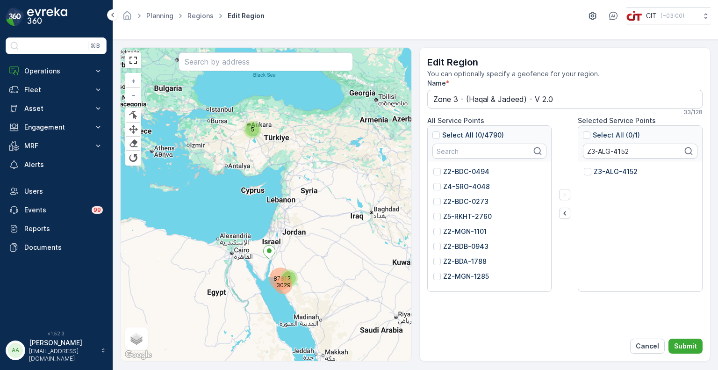
click at [600, 172] on p "Z3-ALG-4152" at bounding box center [616, 171] width 44 height 9
click at [584, 167] on input "Z3-ALG-4152" at bounding box center [584, 167] width 0 height 0
drag, startPoint x: 624, startPoint y: 150, endPoint x: 584, endPoint y: 151, distance: 40.2
click at [584, 151] on input "Z3-ALG-4152" at bounding box center [640, 150] width 114 height 15
paste input "5495"
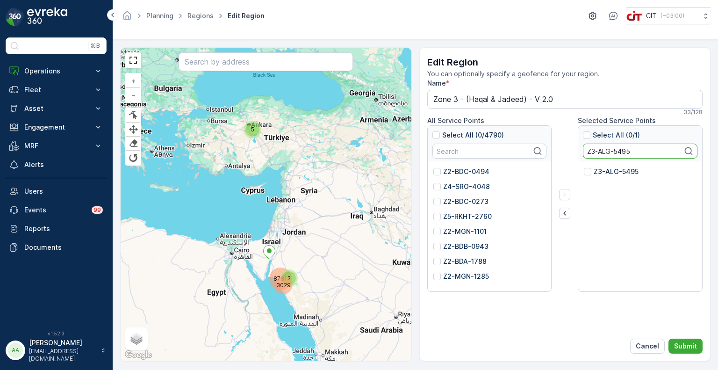
click at [619, 171] on p "Z3-ALG-5495" at bounding box center [616, 171] width 45 height 9
click at [584, 167] on input "Z3-ALG-5495" at bounding box center [584, 167] width 0 height 0
drag, startPoint x: 639, startPoint y: 147, endPoint x: 577, endPoint y: 148, distance: 62.6
click at [577, 148] on div "All Service Points Select All (0/4790) Z2-BDC-0494 Z4-SRO-4048 Z2-BDC-0273 Z5-R…" at bounding box center [565, 204] width 276 height 176
paste input "4"
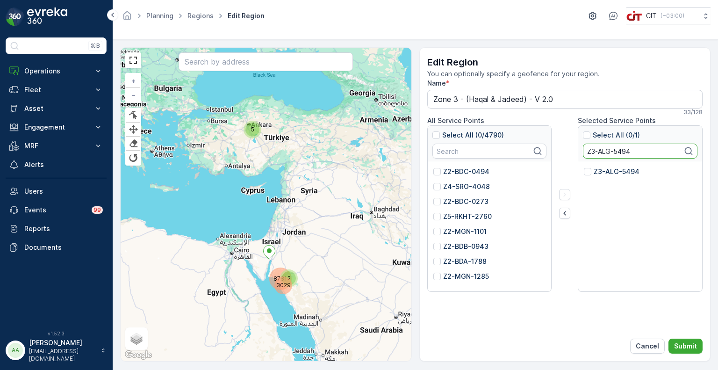
click at [607, 168] on p "Z3-ALG-5494" at bounding box center [617, 171] width 46 height 9
click at [584, 167] on input "Z3-ALG-5494" at bounding box center [584, 167] width 0 height 0
drag, startPoint x: 643, startPoint y: 151, endPoint x: 575, endPoint y: 149, distance: 68.3
click at [575, 149] on div "All Service Points Select All (0/4790) Z2-BDC-0494 Z4-SRO-4048 Z2-BDC-0273 Z5-R…" at bounding box center [565, 204] width 276 height 176
paste input "3"
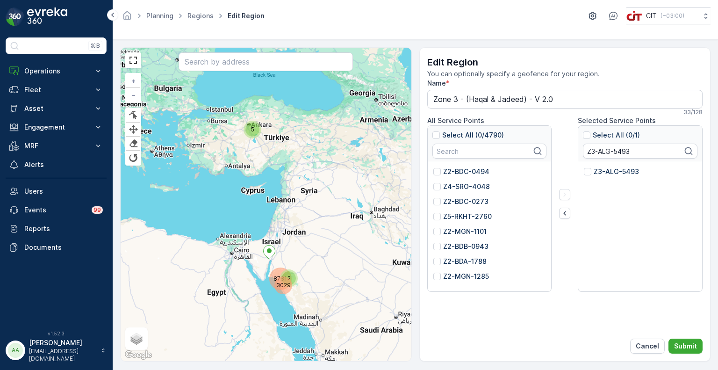
click at [604, 172] on p "Z3-ALG-5493" at bounding box center [616, 171] width 45 height 9
click at [584, 167] on input "Z3-ALG-5493" at bounding box center [584, 167] width 0 height 0
drag, startPoint x: 637, startPoint y: 153, endPoint x: 566, endPoint y: 150, distance: 71.1
click at [566, 150] on div "All Service Points Select All (0/4790) Z2-BDC-0494 Z4-SRO-4048 Z2-BDC-0273 Z5-R…" at bounding box center [565, 204] width 276 height 176
paste input "88"
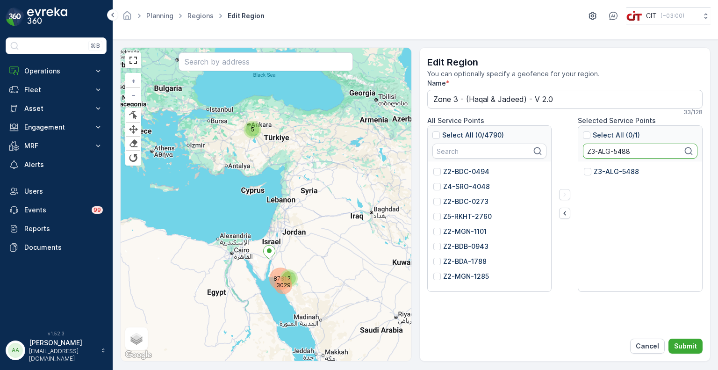
click at [599, 168] on p "Z3-ALG-5488" at bounding box center [616, 171] width 45 height 9
click at [584, 167] on input "Z3-ALG-5488" at bounding box center [584, 167] width 0 height 0
drag, startPoint x: 640, startPoint y: 151, endPoint x: 574, endPoint y: 149, distance: 65.5
click at [574, 149] on div "All Service Points Select All (0/4790) Z2-BDC-0494 Z4-SRO-4048 Z2-BDC-0273 Z5-R…" at bounding box center [565, 204] width 276 height 176
paste input "4142"
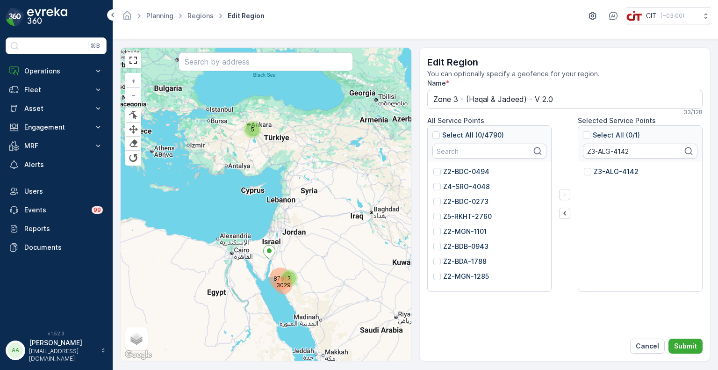
click at [605, 172] on p "Z3-ALG-4142" at bounding box center [616, 171] width 45 height 9
click at [584, 167] on input "Z3-ALG-4142" at bounding box center [584, 167] width 0 height 0
drag, startPoint x: 628, startPoint y: 150, endPoint x: 581, endPoint y: 150, distance: 46.3
click at [581, 150] on div "Select All (1/1) Z3-ALG-4142" at bounding box center [640, 144] width 124 height 36
paste input "5453"
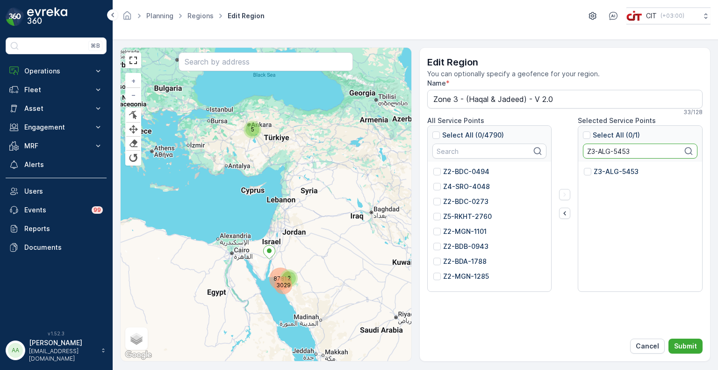
click at [608, 176] on div "Z3-ALG-5453" at bounding box center [640, 174] width 113 height 15
click at [609, 173] on p "Z3-ALG-5453" at bounding box center [616, 171] width 45 height 9
click at [584, 167] on input "Z3-ALG-5453" at bounding box center [584, 167] width 0 height 0
drag, startPoint x: 636, startPoint y: 150, endPoint x: 584, endPoint y: 150, distance: 51.9
click at [584, 150] on input "Z3-ALG-5453" at bounding box center [640, 150] width 114 height 15
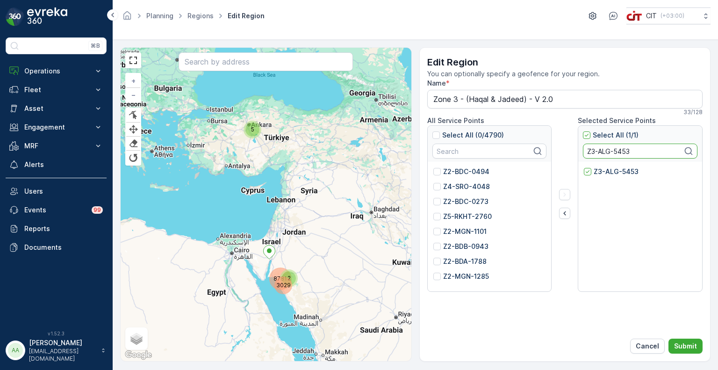
paste input "60"
click at [602, 173] on p "Z3-ALG-5460" at bounding box center [616, 171] width 45 height 9
click at [584, 167] on input "Z3-ALG-5460" at bounding box center [584, 167] width 0 height 0
drag, startPoint x: 639, startPoint y: 150, endPoint x: 567, endPoint y: 147, distance: 72.0
click at [567, 147] on div "All Service Points Select All (0/4790) Z2-BDC-0494 Z4-SRO-4048 Z2-BDC-0273 Z5-R…" at bounding box center [565, 204] width 276 height 176
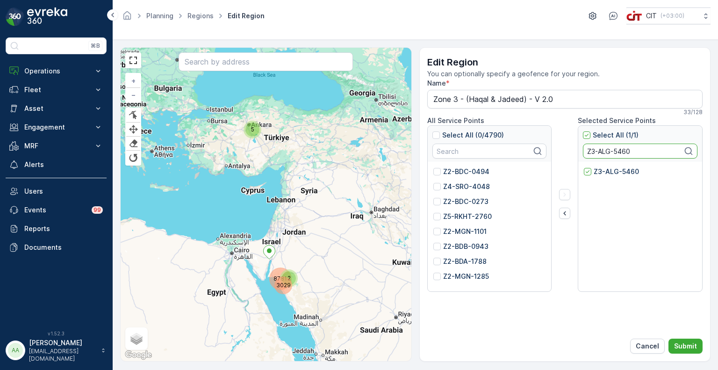
paste input "55"
click at [610, 170] on p "Z3-ALG-5455" at bounding box center [616, 171] width 44 height 9
click at [584, 167] on input "Z3-ALG-5455" at bounding box center [584, 167] width 0 height 0
drag, startPoint x: 644, startPoint y: 157, endPoint x: 567, endPoint y: 151, distance: 76.4
click at [567, 151] on div "All Service Points Select All (0/4790) Z2-BDC-0494 Z4-SRO-4048 Z2-BDC-0273 Z5-R…" at bounding box center [565, 204] width 276 height 176
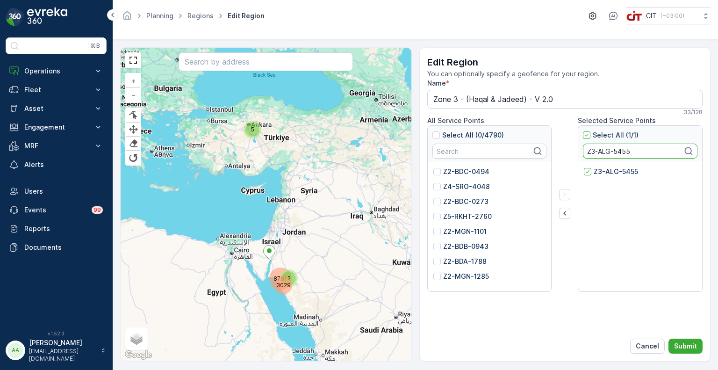
paste input "6"
click at [599, 170] on p "Z3-ALG-5456" at bounding box center [616, 171] width 45 height 9
click at [584, 167] on input "Z3-ALG-5456" at bounding box center [584, 167] width 0 height 0
drag, startPoint x: 637, startPoint y: 149, endPoint x: 579, endPoint y: 152, distance: 59.0
click at [579, 152] on div "Select All (1/1) Z3-ALG-5456" at bounding box center [640, 144] width 124 height 36
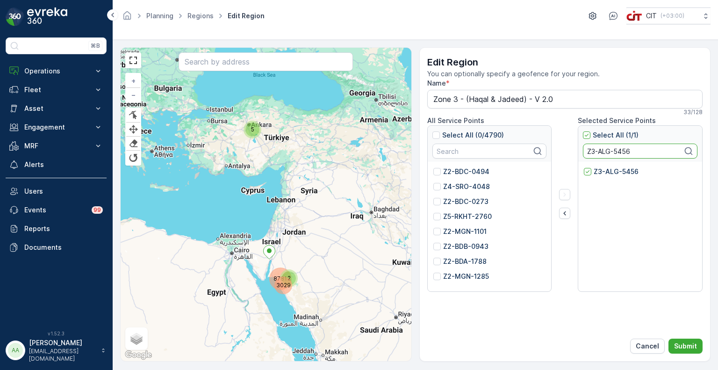
paste input "8"
click at [608, 169] on p "Z3-ALG-5458" at bounding box center [616, 171] width 45 height 9
click at [584, 167] on input "Z3-ALG-5458" at bounding box center [584, 167] width 0 height 0
drag, startPoint x: 639, startPoint y: 150, endPoint x: 573, endPoint y: 150, distance: 65.9
click at [573, 150] on div "All Service Points Select All (0/4790) Z2-BDC-0494 Z4-SRO-4048 Z2-BDC-0273 Z5-R…" at bounding box center [565, 204] width 276 height 176
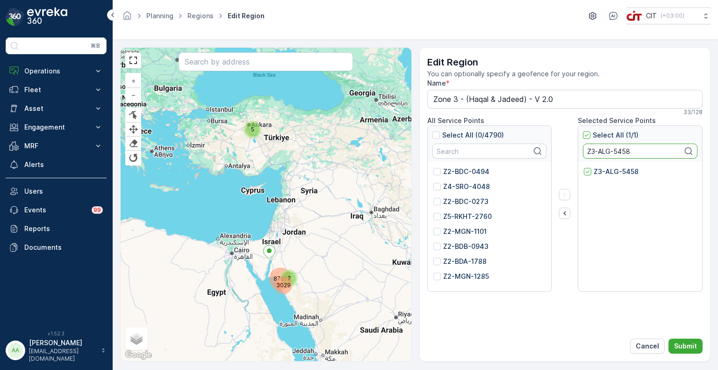
paste input "9"
click at [599, 172] on p "Z3-ALG-5459" at bounding box center [616, 171] width 45 height 9
click at [584, 167] on input "Z3-ALG-5459" at bounding box center [584, 167] width 0 height 0
paste input "68"
drag, startPoint x: 649, startPoint y: 147, endPoint x: 588, endPoint y: 147, distance: 60.8
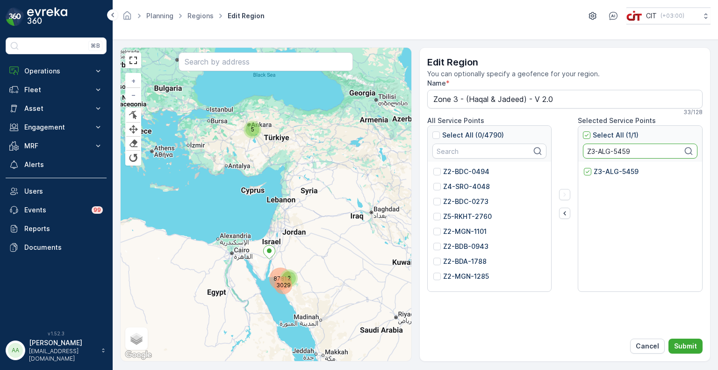
click at [588, 147] on input "Z3-ALG-5459" at bounding box center [640, 150] width 114 height 15
click at [603, 173] on p "Z3-ALG-5468" at bounding box center [616, 171] width 45 height 9
click at [584, 167] on input "Z3-ALG-5468" at bounding box center [584, 167] width 0 height 0
drag, startPoint x: 645, startPoint y: 152, endPoint x: 567, endPoint y: 152, distance: 77.6
click at [567, 152] on div "All Service Points Select All (0/4790) Z2-BDC-0494 Z4-SRO-4048 Z2-BDC-0273 Z5-R…" at bounding box center [565, 204] width 276 height 176
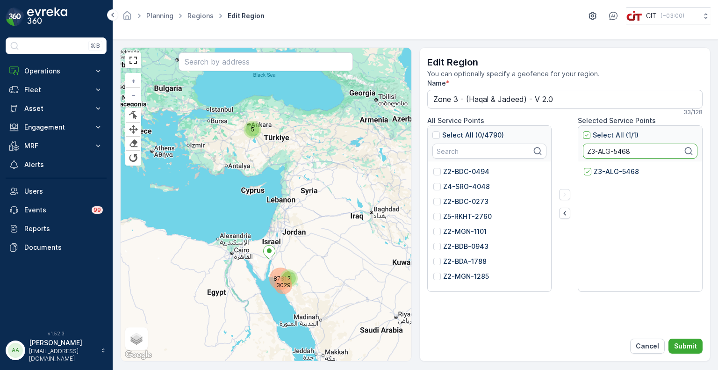
paste input "7"
click at [596, 171] on p "Z3-ALG-5467" at bounding box center [616, 171] width 45 height 9
click at [584, 167] on input "Z3-ALG-5467" at bounding box center [584, 167] width 0 height 0
drag, startPoint x: 639, startPoint y: 149, endPoint x: 565, endPoint y: 149, distance: 73.8
click at [565, 149] on div "All Service Points Select All (0/4790) Z2-BDC-0494 Z4-SRO-4048 Z2-BDC-0273 Z5-R…" at bounding box center [565, 204] width 276 height 176
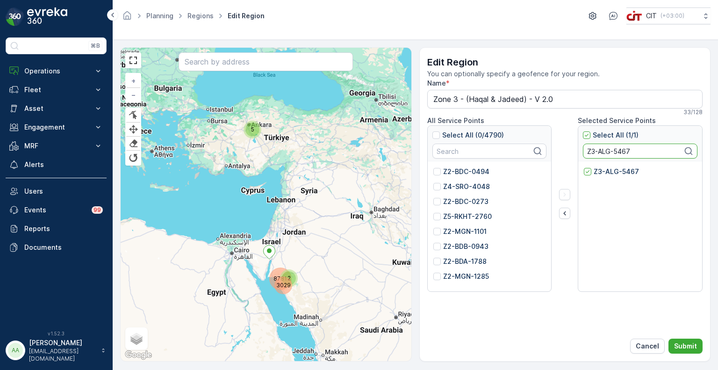
paste input "SHF-2882"
click at [613, 165] on div "Z3-SHF-2882" at bounding box center [640, 226] width 124 height 131
click at [613, 173] on p "Z3-SHF-2882" at bounding box center [616, 171] width 44 height 9
click at [584, 167] on input "Z3-SHF-2882" at bounding box center [584, 167] width 0 height 0
drag, startPoint x: 642, startPoint y: 151, endPoint x: 572, endPoint y: 150, distance: 69.2
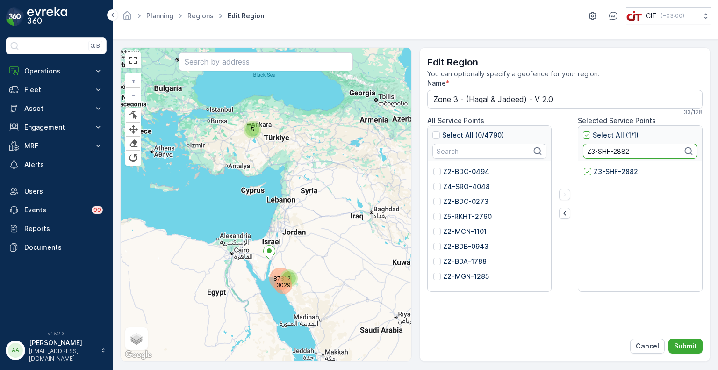
click at [572, 150] on div "All Service Points Select All (0/4790) Z2-BDC-0494 Z4-SRO-4048 Z2-BDC-0273 Z5-R…" at bounding box center [565, 204] width 276 height 176
paste input "ALG-0910"
click at [603, 171] on p "Z3-ALG-0910" at bounding box center [616, 171] width 44 height 9
click at [584, 167] on input "Z3-ALG-0910" at bounding box center [584, 167] width 0 height 0
drag, startPoint x: 647, startPoint y: 151, endPoint x: 577, endPoint y: 150, distance: 69.6
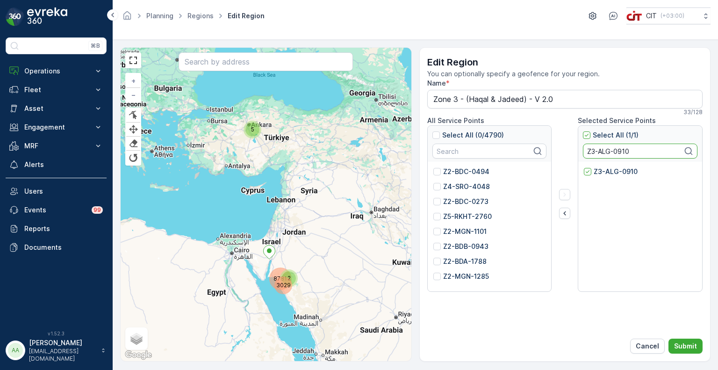
click at [577, 150] on div "All Service Points Select All (0/4790) Z2-BDC-0494 Z4-SRO-4048 Z2-BDC-0273 Z5-R…" at bounding box center [565, 204] width 276 height 176
paste input "5496"
click at [602, 172] on p "Z3-ALG-5496" at bounding box center [616, 171] width 45 height 9
click at [584, 167] on input "Z3-ALG-5496" at bounding box center [584, 167] width 0 height 0
drag, startPoint x: 635, startPoint y: 146, endPoint x: 564, endPoint y: 149, distance: 71.1
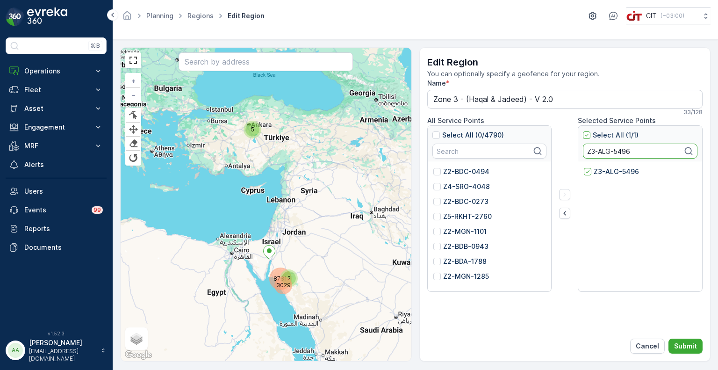
click at [564, 149] on div "All Service Points Select All (0/4790) Z2-BDC-0494 Z4-SRO-4048 Z2-BDC-0273 Z5-R…" at bounding box center [565, 204] width 276 height 176
paste input "627"
click at [599, 170] on p "Z3-ALG-5627" at bounding box center [616, 171] width 45 height 9
click at [584, 167] on input "Z3-ALG-5627" at bounding box center [584, 167] width 0 height 0
drag, startPoint x: 642, startPoint y: 149, endPoint x: 577, endPoint y: 149, distance: 65.4
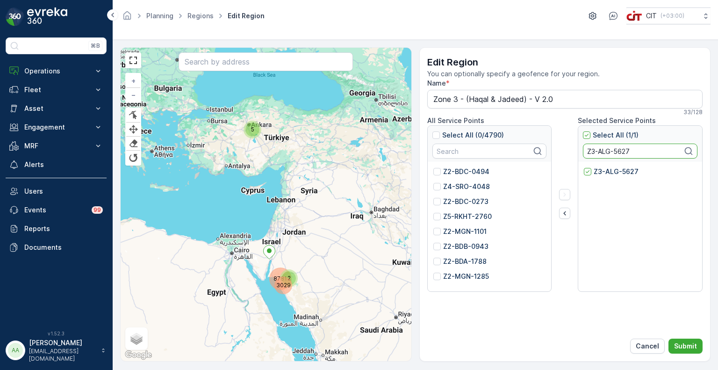
click at [577, 149] on div "All Service Points Select All (0/4790) Z2-BDC-0494 Z4-SRO-4048 Z2-BDC-0273 Z5-R…" at bounding box center [565, 204] width 276 height 176
paste input "4432"
click at [597, 172] on p "Z3-ALG-4432" at bounding box center [617, 171] width 46 height 9
click at [584, 167] on input "Z3-ALG-4432" at bounding box center [584, 167] width 0 height 0
drag, startPoint x: 637, startPoint y: 155, endPoint x: 576, endPoint y: 154, distance: 60.8
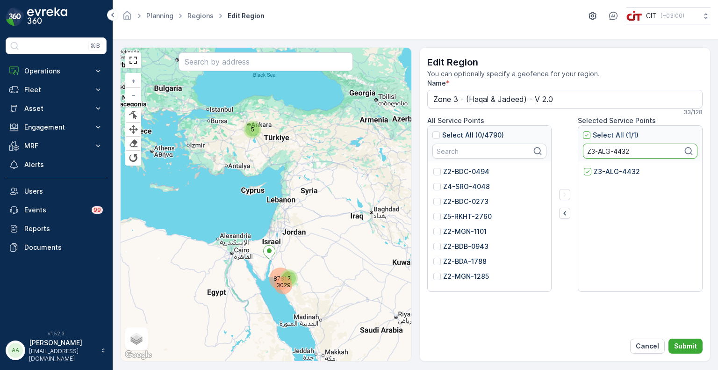
click at [576, 154] on div "All Service Points Select All (0/4790) Z2-BDC-0494 Z4-SRO-4048 Z2-BDC-0273 Z5-R…" at bounding box center [565, 204] width 276 height 176
paste input "120"
click at [598, 173] on p "Z3-ALG-4120" at bounding box center [616, 171] width 44 height 9
click at [584, 167] on input "Z3-ALG-4120" at bounding box center [584, 167] width 0 height 0
drag, startPoint x: 645, startPoint y: 153, endPoint x: 570, endPoint y: 151, distance: 74.8
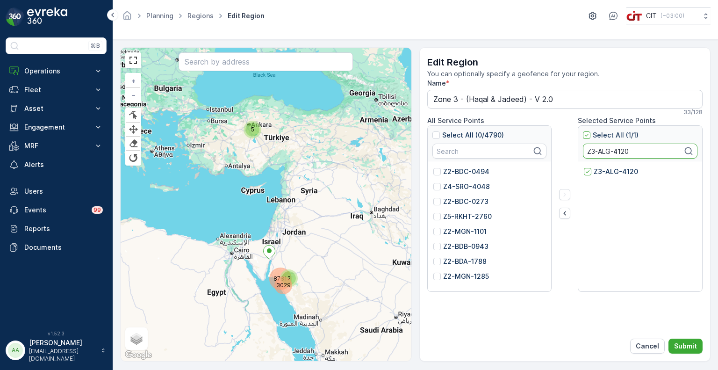
click at [570, 151] on div "All Service Points Select All (0/4790) Z2-BDC-0494 Z4-SRO-4048 Z2-BDC-0273 Z5-R…" at bounding box center [565, 204] width 276 height 176
paste input "49"
click at [615, 170] on p "Z3-ALG-4149" at bounding box center [616, 171] width 45 height 9
click at [584, 167] on input "Z3-ALG-4149" at bounding box center [584, 167] width 0 height 0
drag, startPoint x: 641, startPoint y: 151, endPoint x: 571, endPoint y: 152, distance: 70.1
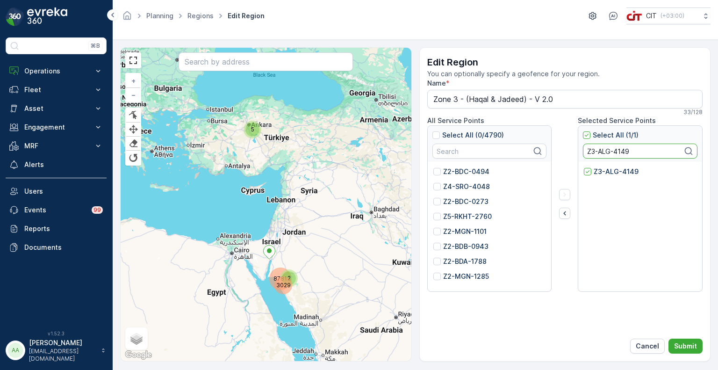
click at [571, 152] on div "All Service Points Select All (0/4790) Z2-BDC-0494 Z4-SRO-4048 Z2-BDC-0273 Z5-R…" at bounding box center [565, 204] width 276 height 176
paste input "ZYT-509"
click at [596, 175] on p "Z3-ZYT-5099" at bounding box center [616, 171] width 45 height 9
click at [584, 167] on input "Z3-ZYT-5099" at bounding box center [584, 167] width 0 height 0
drag, startPoint x: 643, startPoint y: 147, endPoint x: 577, endPoint y: 151, distance: 66.0
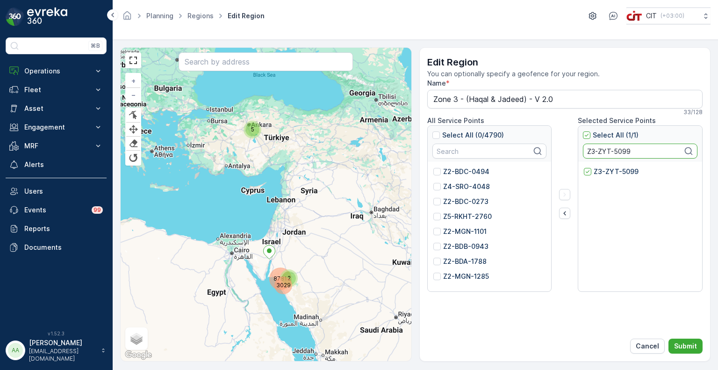
click at [577, 151] on div "All Service Points Select All (0/4790) Z2-BDC-0494 Z4-SRO-4048 Z2-BDC-0273 Z5-R…" at bounding box center [565, 204] width 276 height 176
paste input "ALG-4103"
click at [597, 174] on p "Z3-ALG-4103" at bounding box center [616, 171] width 44 height 9
click at [584, 167] on input "Z3-ALG-4103" at bounding box center [584, 167] width 0 height 0
drag, startPoint x: 634, startPoint y: 151, endPoint x: 581, endPoint y: 147, distance: 52.5
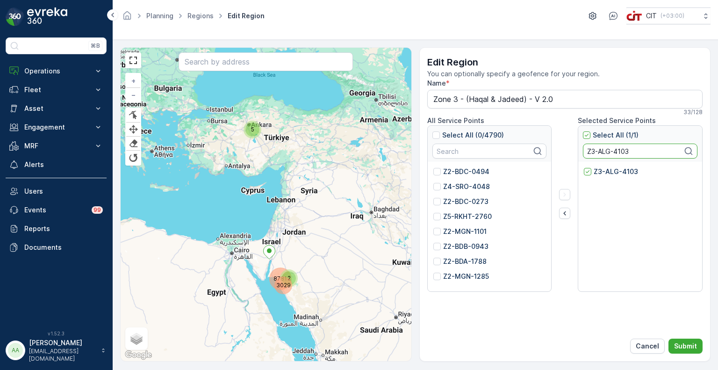
click at [581, 147] on div "Select All (1/1) Z3-ALG-4103" at bounding box center [640, 144] width 124 height 36
paste input "422"
click at [594, 172] on p "Z3-ALG-4422" at bounding box center [617, 171] width 46 height 9
click at [584, 167] on input "Z3-ALG-4422" at bounding box center [584, 167] width 0 height 0
drag, startPoint x: 643, startPoint y: 151, endPoint x: 578, endPoint y: 151, distance: 65.4
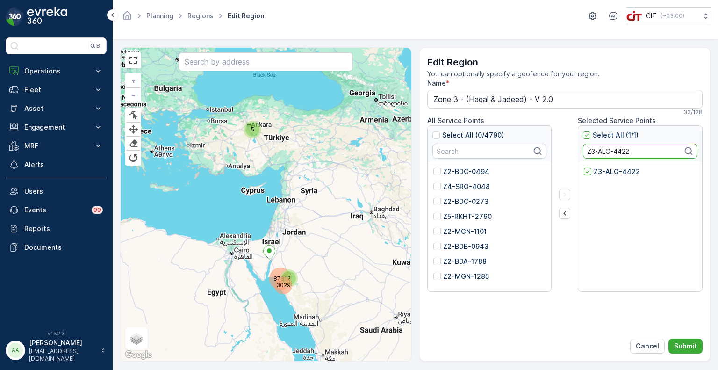
click at [578, 151] on div "Select All (1/1) Z3-ALG-4422 Z3-ALG-4422" at bounding box center [640, 208] width 125 height 166
paste input "33"
click at [592, 167] on div "Z3-ALG-4433" at bounding box center [612, 171] width 56 height 9
click at [584, 167] on input "Z3-ALG-4433" at bounding box center [584, 167] width 0 height 0
drag, startPoint x: 636, startPoint y: 153, endPoint x: 580, endPoint y: 153, distance: 55.6
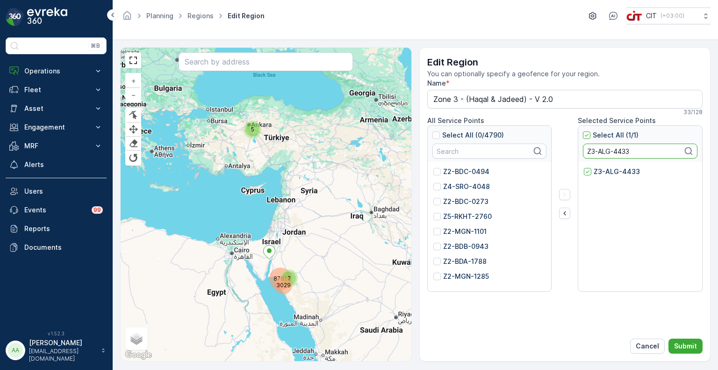
click at [580, 153] on div "Select All (1/1) Z3-ALG-4433" at bounding box center [640, 144] width 124 height 36
paste input "9"
click at [599, 172] on p "Z3-ALG-4439" at bounding box center [617, 171] width 46 height 9
click at [584, 167] on input "Z3-ALG-4439" at bounding box center [584, 167] width 0 height 0
drag, startPoint x: 641, startPoint y: 148, endPoint x: 569, endPoint y: 148, distance: 72.4
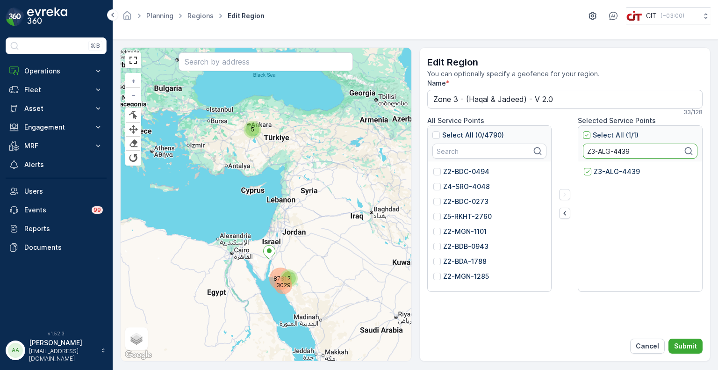
click at [569, 148] on div "All Service Points Select All (0/4790) Z2-BDC-0494 Z4-SRO-4048 Z2-BDC-0273 Z5-R…" at bounding box center [565, 204] width 276 height 176
paste input "23"
click at [592, 169] on div "Z3-ALG-4423" at bounding box center [612, 171] width 56 height 9
click at [584, 167] on input "Z3-ALG-4423" at bounding box center [584, 167] width 0 height 0
drag, startPoint x: 642, startPoint y: 151, endPoint x: 578, endPoint y: 149, distance: 64.1
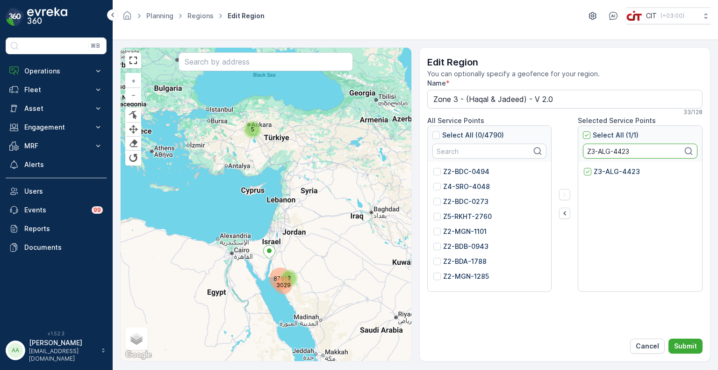
click at [578, 149] on div "Select All (1/1) Z3-ALG-4423 Z3-ALG-4423" at bounding box center [640, 208] width 125 height 166
paste input "4"
type input "Z3-ALG-4443"
click at [592, 172] on div "Z3-ALG-4443" at bounding box center [612, 171] width 57 height 9
click at [584, 167] on input "Z3-ALG-4443" at bounding box center [584, 167] width 0 height 0
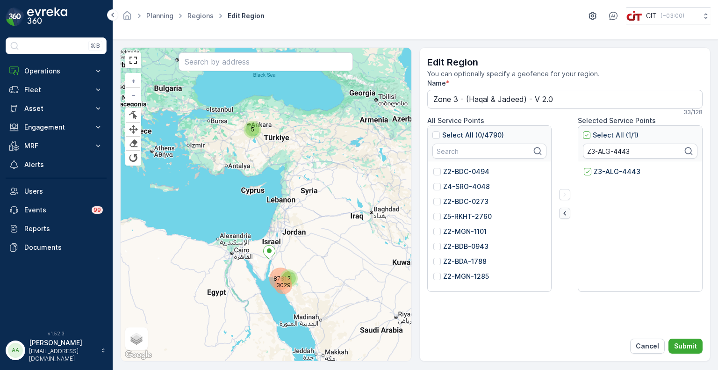
click at [565, 214] on icon "button" at bounding box center [564, 212] width 9 height 9
drag, startPoint x: 641, startPoint y: 151, endPoint x: 588, endPoint y: 145, distance: 52.6
click at [588, 145] on input "Z3-ALG-4443" at bounding box center [640, 150] width 114 height 15
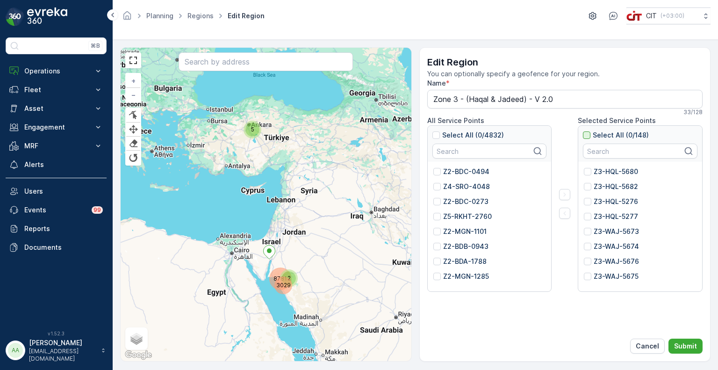
click at [589, 134] on div at bounding box center [586, 134] width 7 height 7
click at [583, 130] on input "Select All (0/148)" at bounding box center [583, 130] width 0 height 0
click at [589, 134] on icon at bounding box center [586, 135] width 7 height 7
click at [583, 130] on input "Select All (148/148)" at bounding box center [583, 130] width 0 height 0
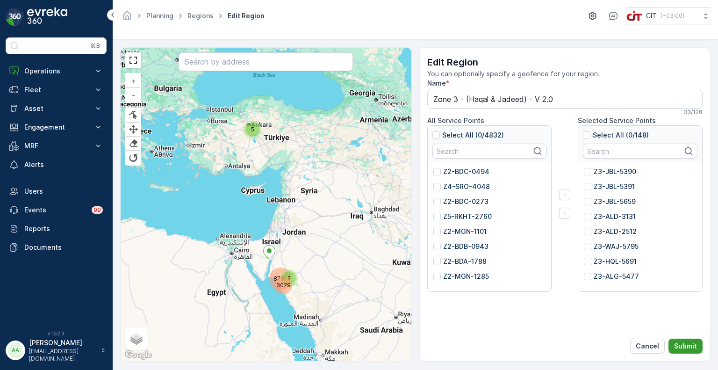
click at [691, 346] on p "Submit" at bounding box center [685, 345] width 23 height 9
